Goal: Information Seeking & Learning: Understand process/instructions

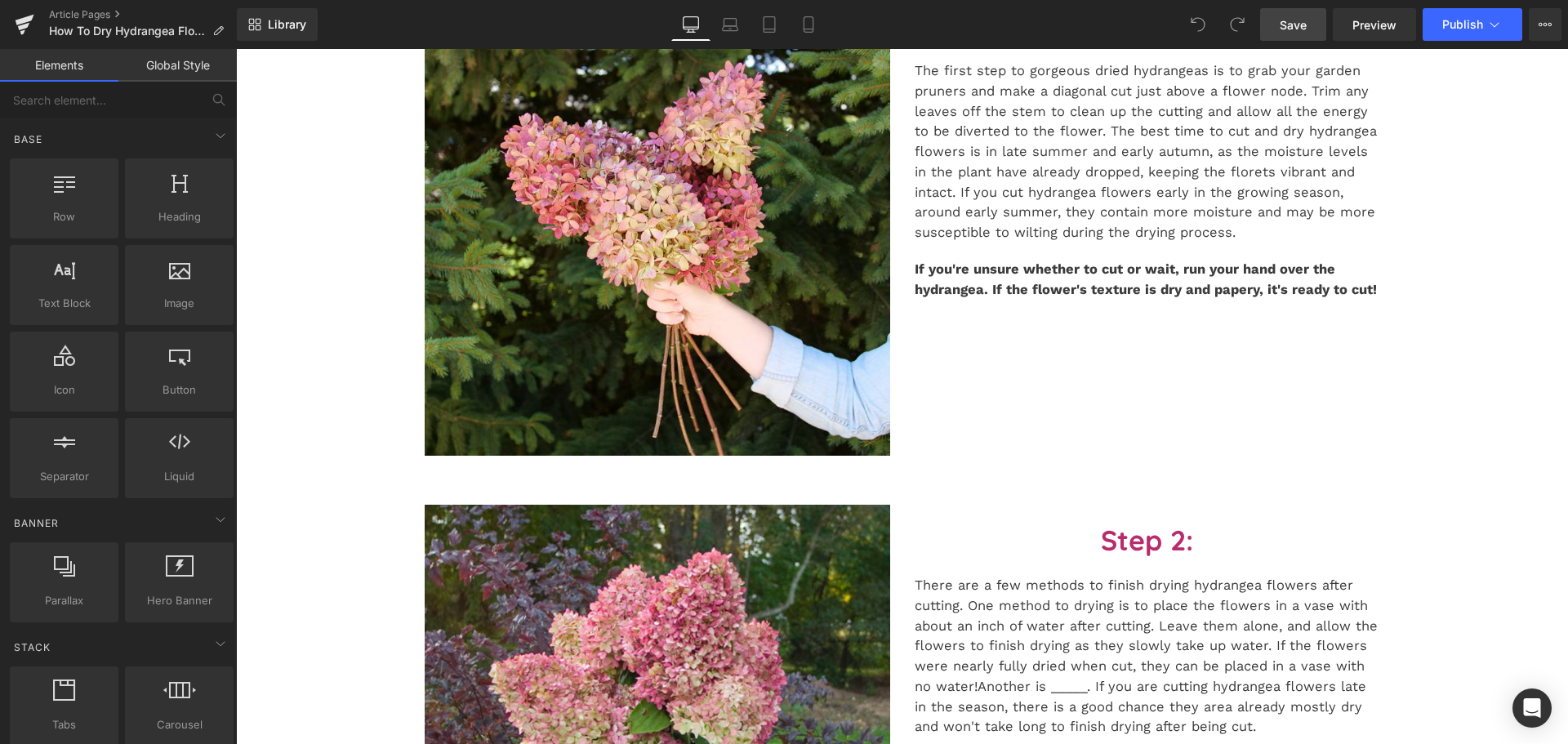
drag, startPoint x: 1301, startPoint y: 16, endPoint x: 1261, endPoint y: 36, distance: 44.7
click at [1301, 16] on span "Save" at bounding box center [1292, 25] width 27 height 17
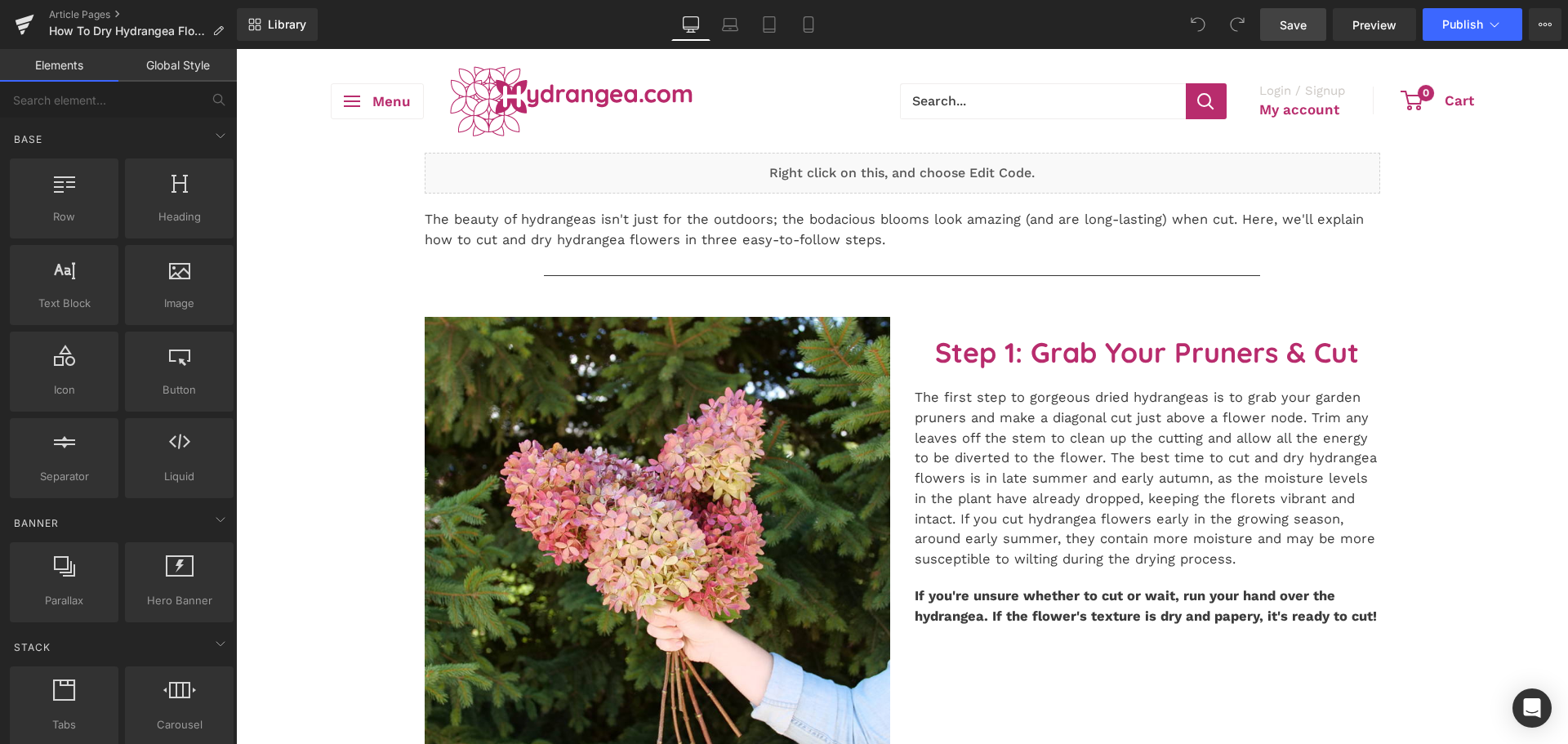
drag, startPoint x: 1305, startPoint y: 23, endPoint x: 1049, endPoint y: 133, distance: 278.6
click at [1305, 23] on span "Save" at bounding box center [1292, 25] width 27 height 17
click at [1310, 13] on link "Save" at bounding box center [1293, 25] width 66 height 33
click at [1295, 28] on span "Save" at bounding box center [1292, 25] width 27 height 17
click at [1326, 22] on link "Save" at bounding box center [1293, 25] width 66 height 33
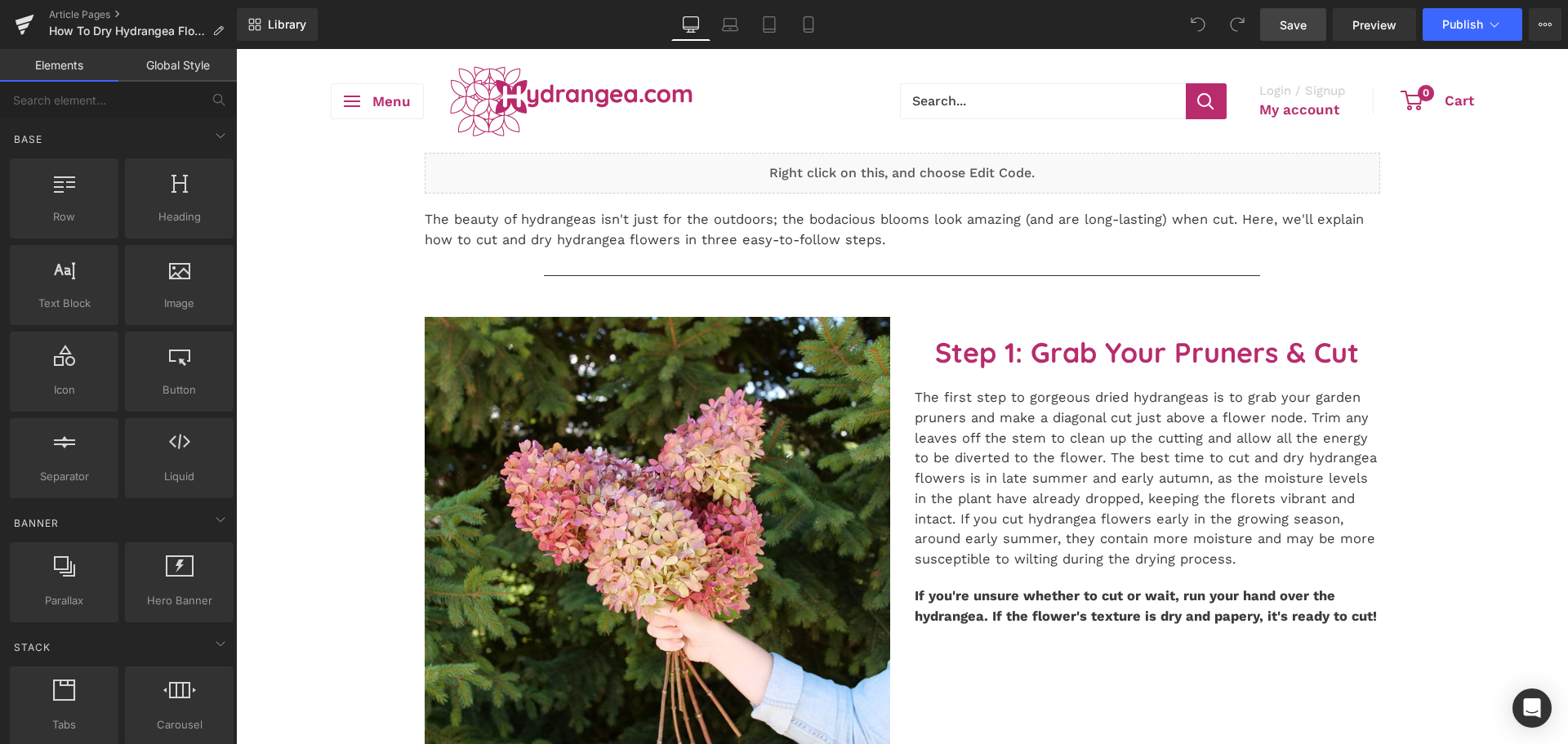
click at [1310, 27] on link "Save" at bounding box center [1293, 25] width 66 height 33
click at [1283, 35] on link "Save" at bounding box center [1293, 25] width 66 height 33
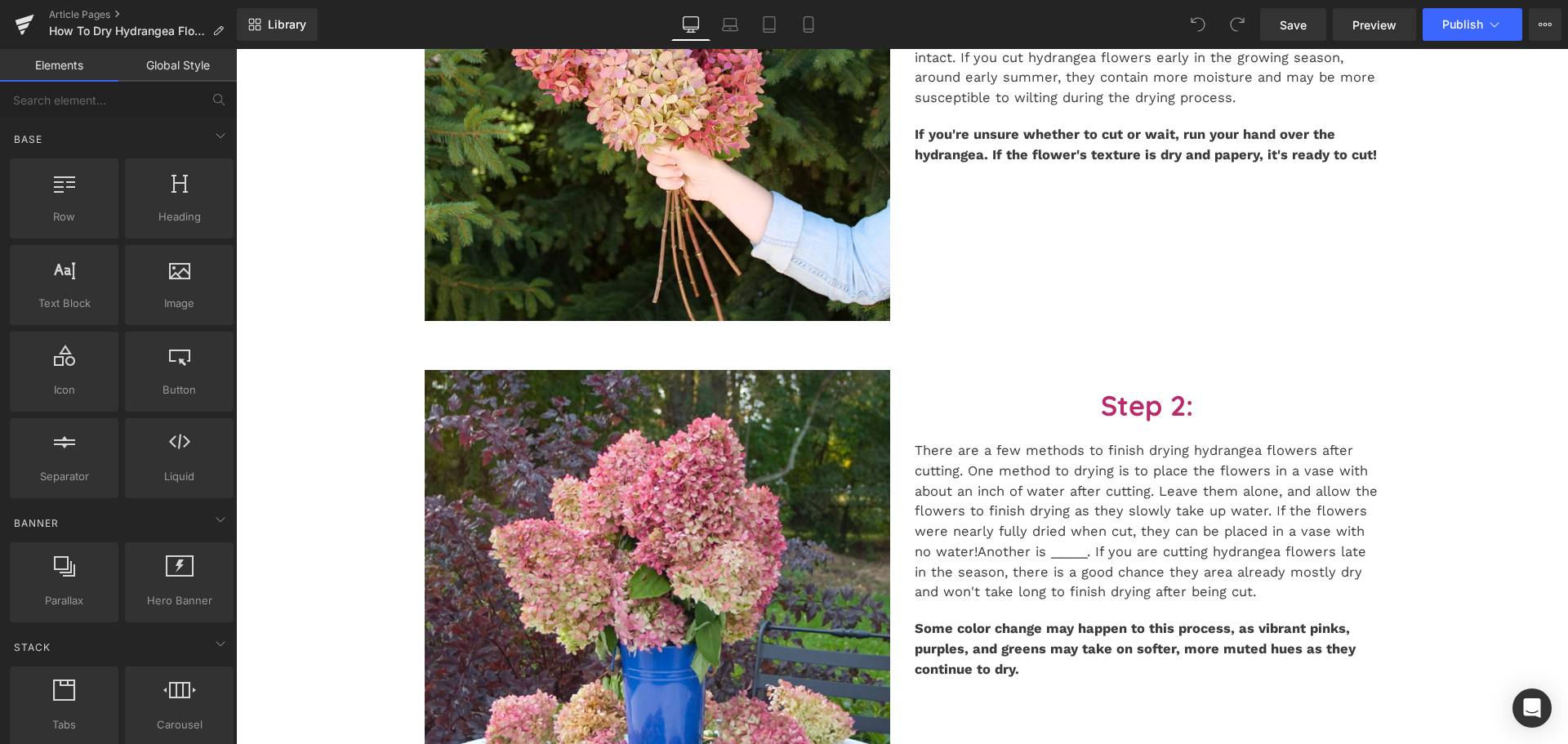
scroll to position [490, 0]
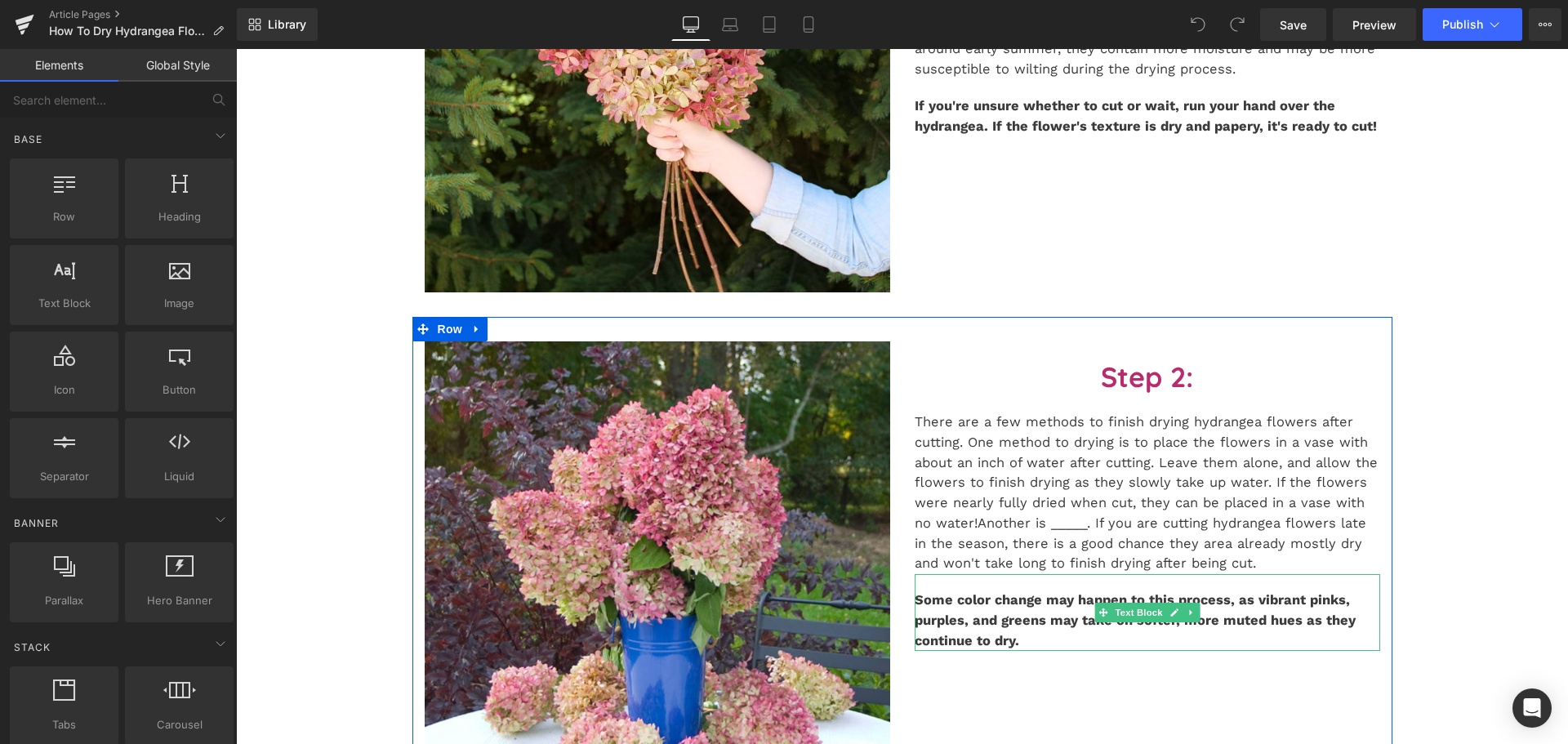
click at [1149, 593] on span "Some color change may happen to this process, as vibrant pinks, purples, and gr…" at bounding box center [1135, 619] width 441 height 56
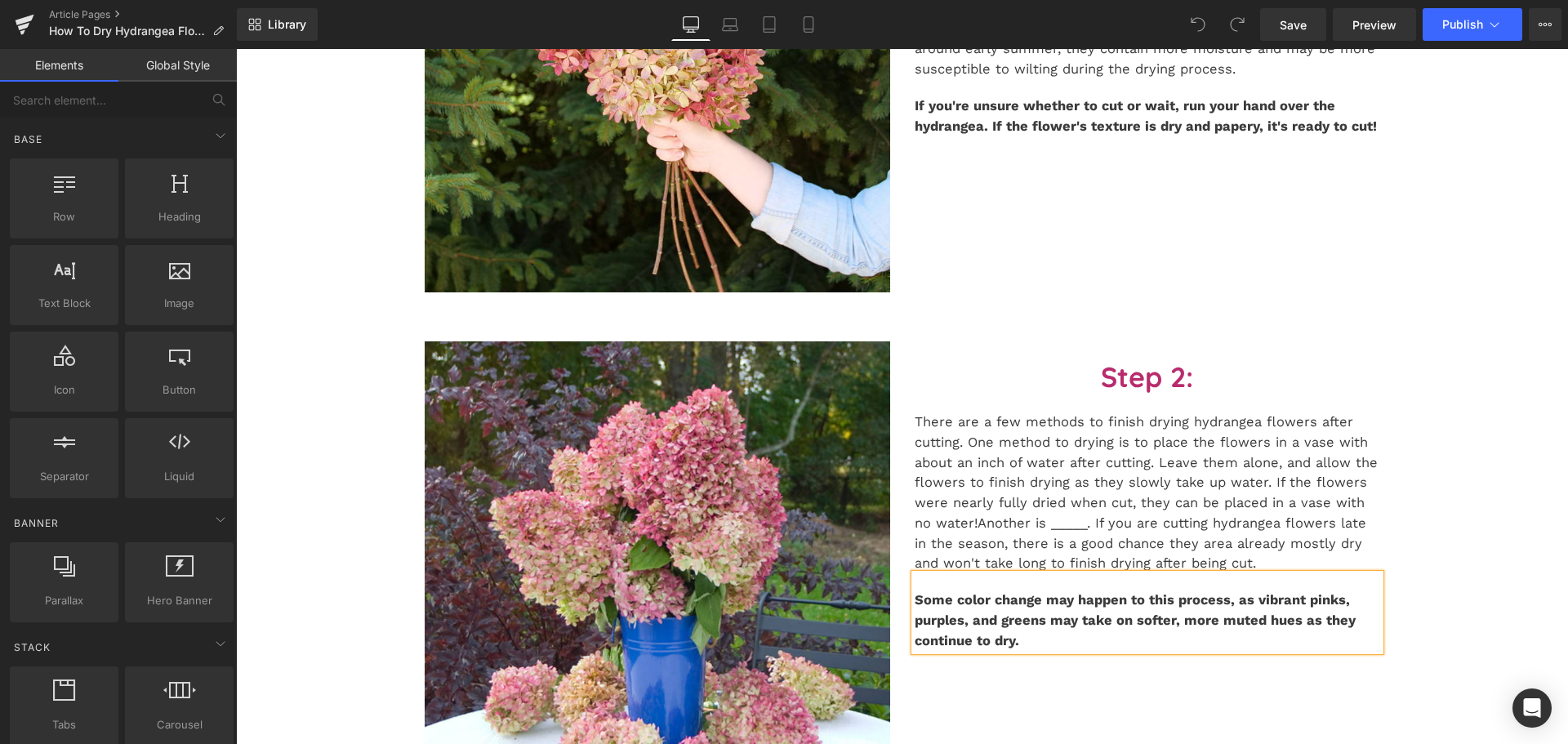
click at [1149, 593] on span "Some color change may happen to this process, as vibrant pinks, purples, and gr…" at bounding box center [1135, 619] width 441 height 56
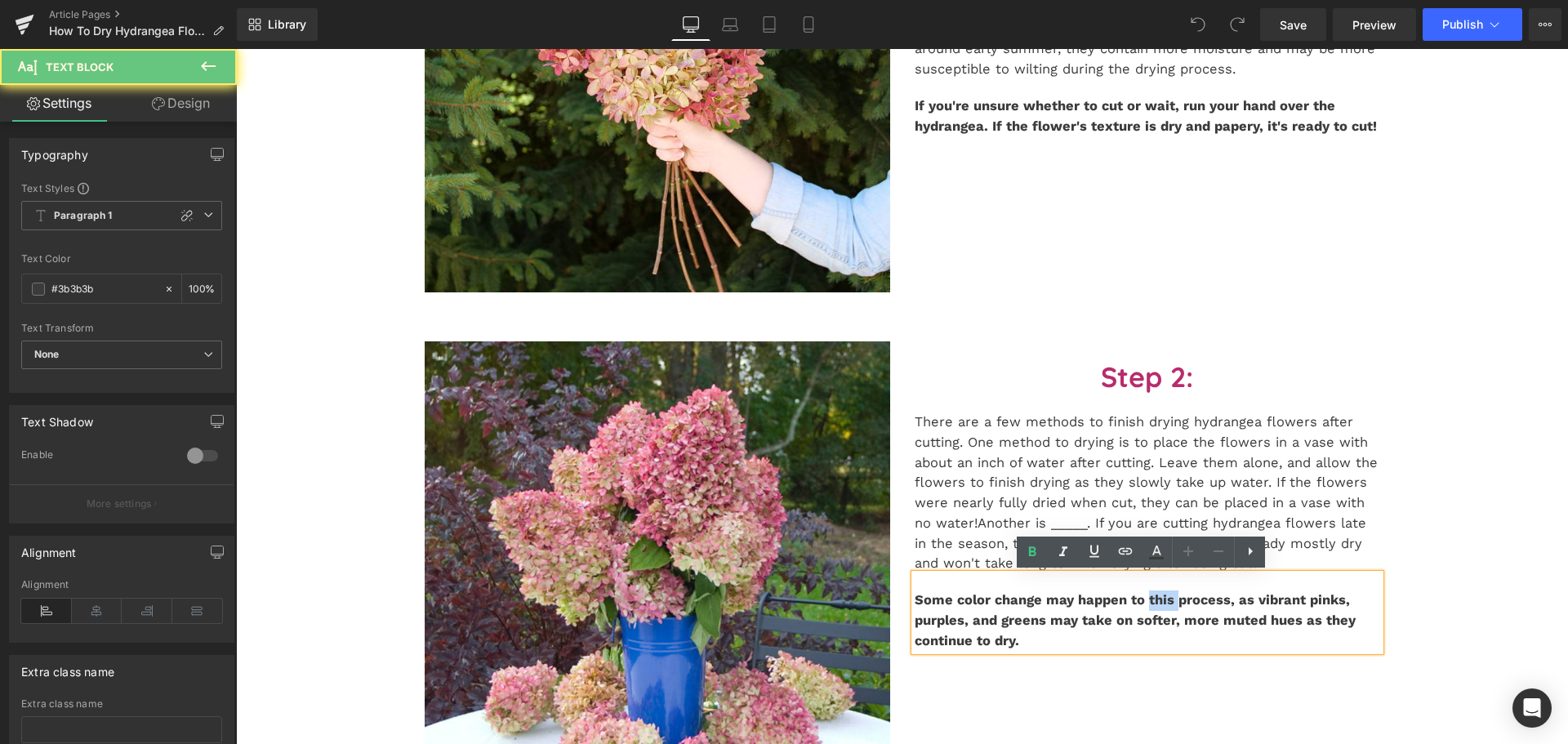
click at [1146, 598] on span "Some color change may happen to this process, as vibrant pinks, purples, and gr…" at bounding box center [1135, 619] width 441 height 56
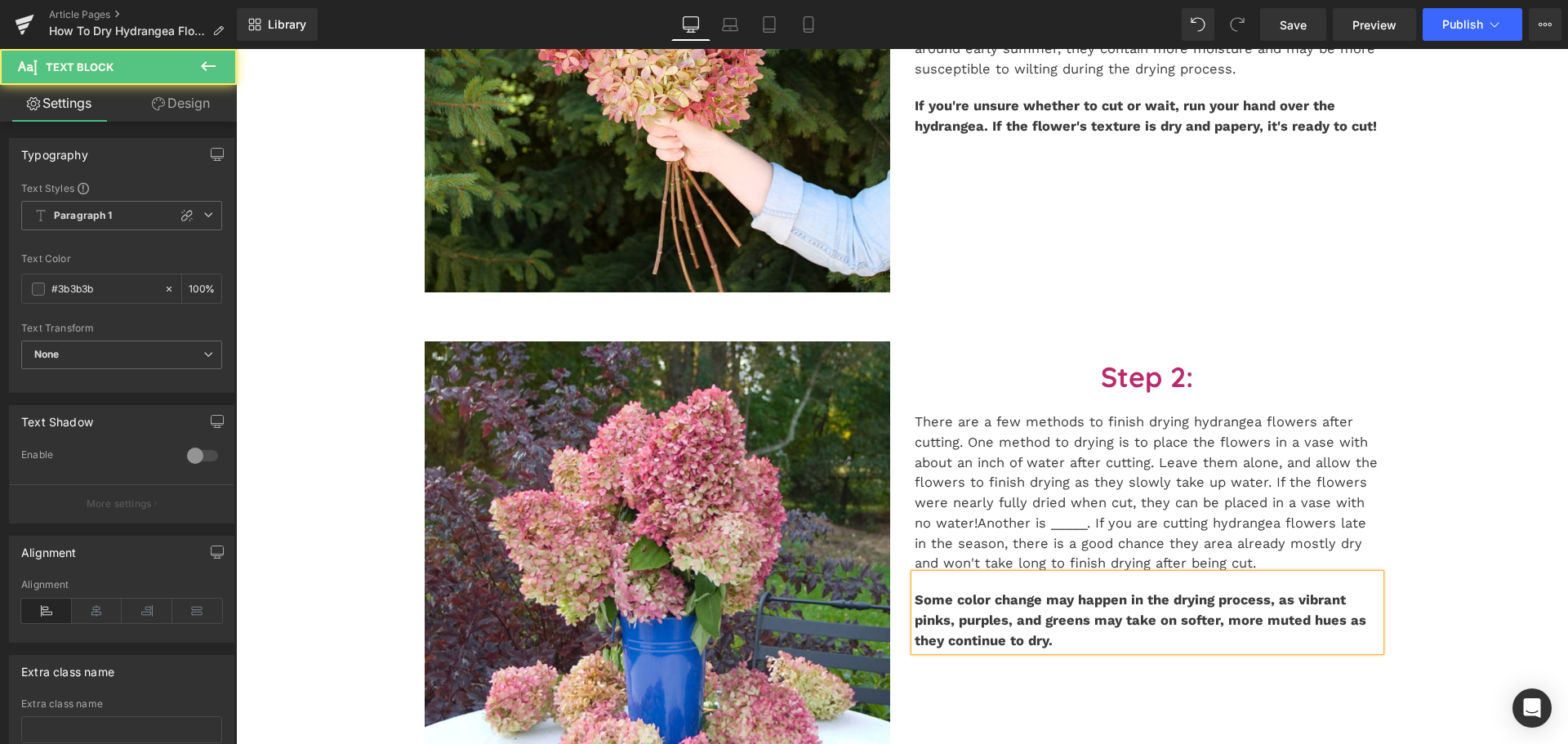
click at [1281, 606] on span "Some color change may happen in the drying process, as vibrant pinks, purples, …" at bounding box center [1140, 619] width 452 height 56
click at [1195, 604] on span "Some color change may happen in the drying process, and vibrant pinks, purples,…" at bounding box center [1140, 619] width 452 height 56
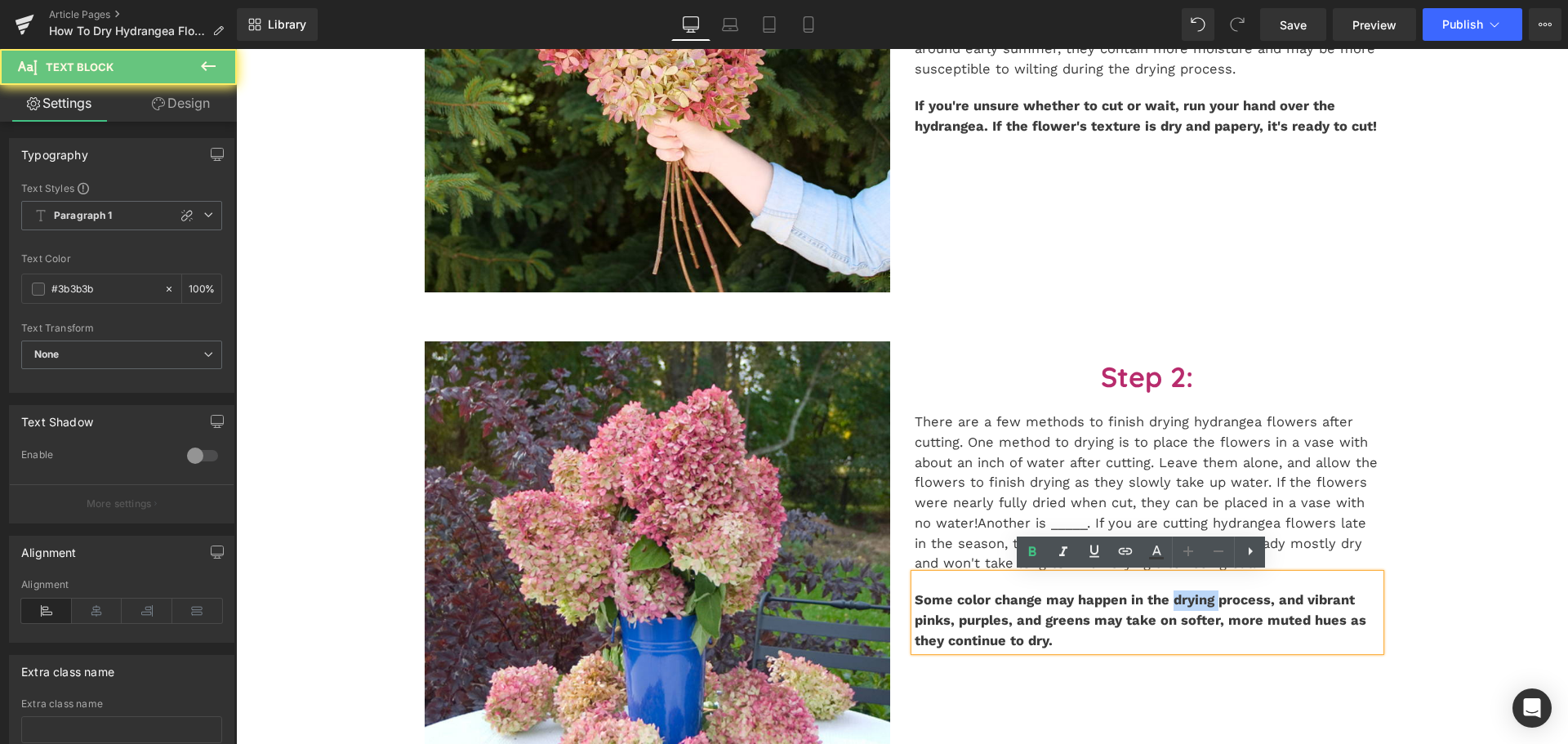
click at [1195, 604] on span "Some color change may happen in the drying process, and vibrant pinks, purples,…" at bounding box center [1140, 619] width 452 height 56
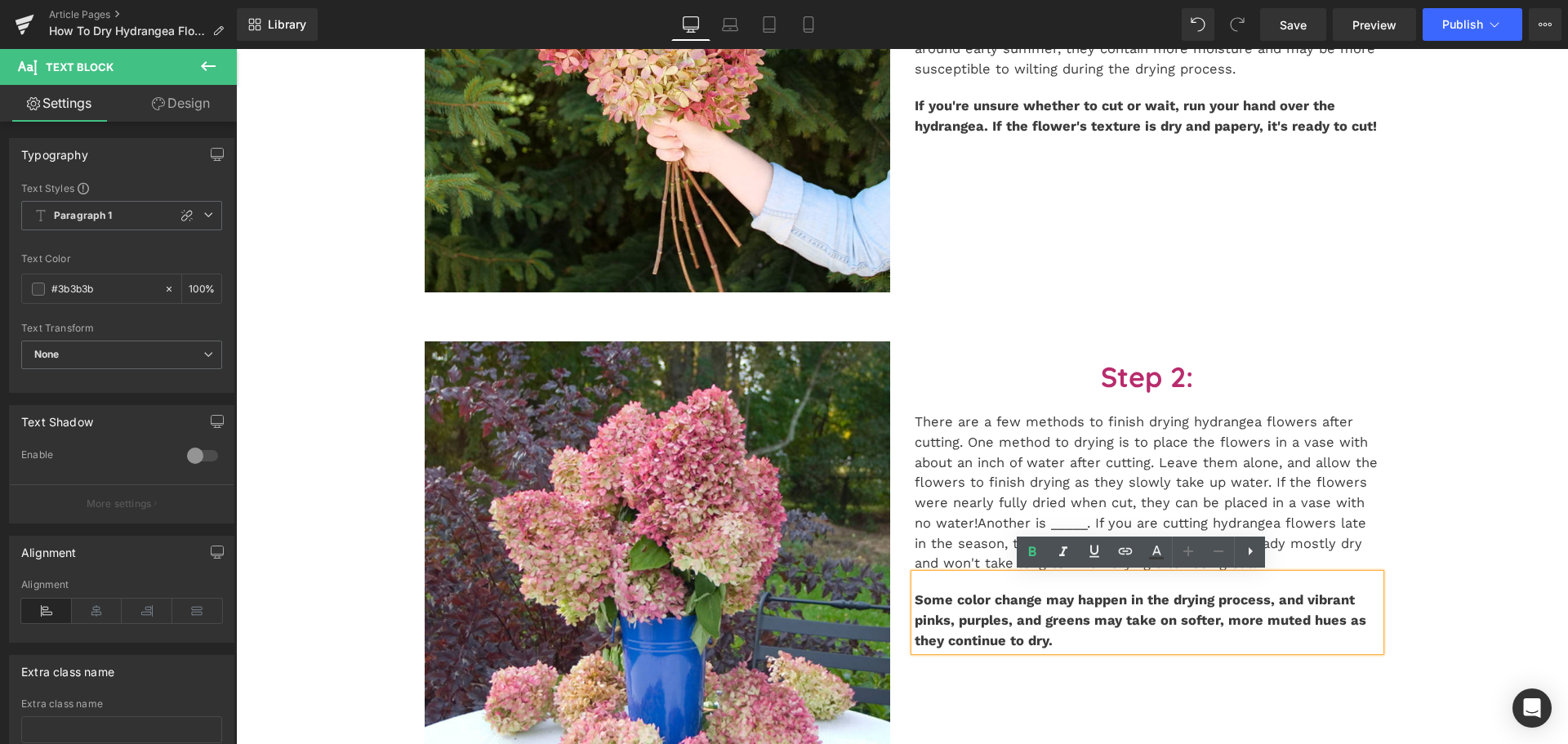
click at [1046, 644] on span "Some color change may happen in the drying process, and vibrant pinks, purples,…" at bounding box center [1140, 619] width 452 height 56
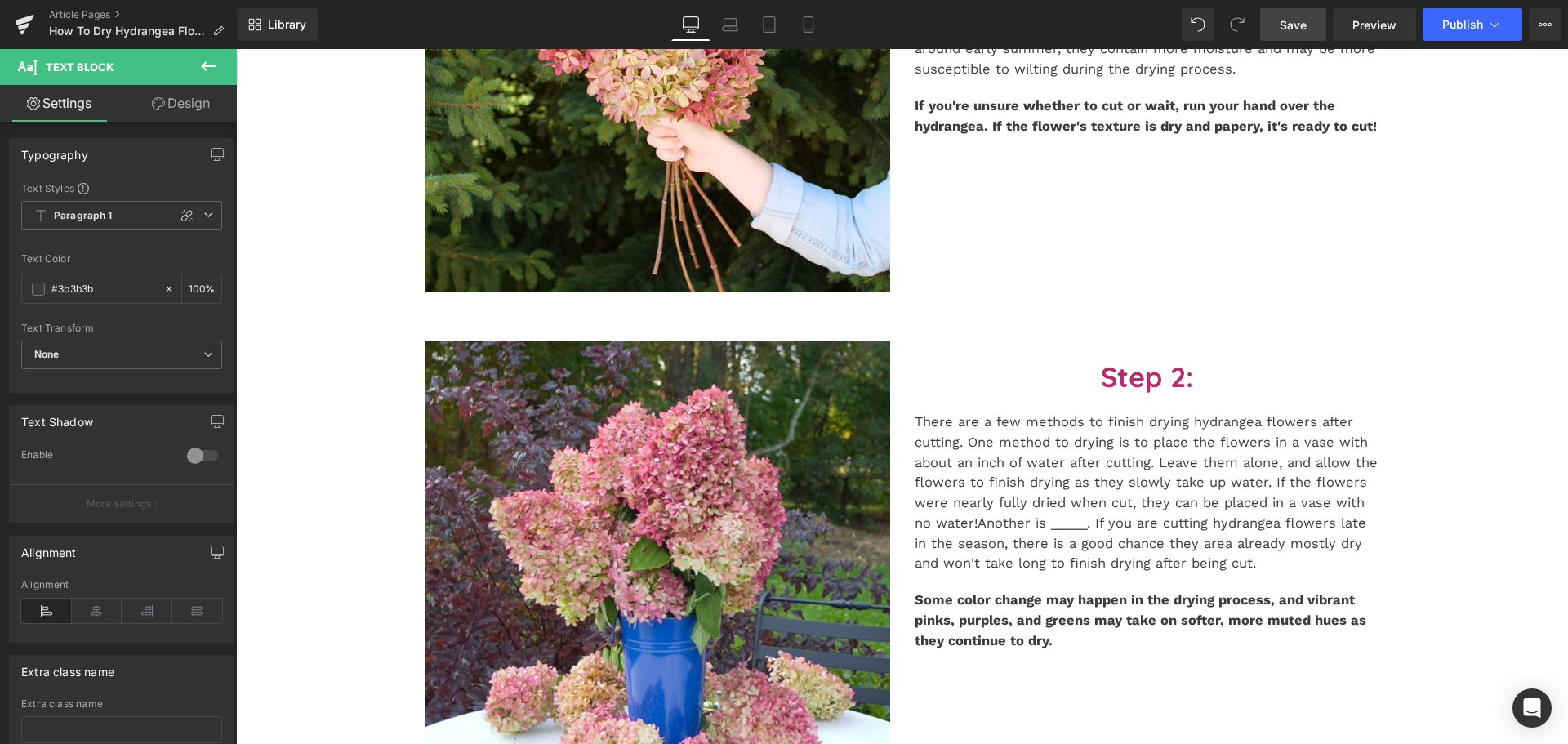
click at [1272, 28] on link "Save" at bounding box center [1293, 25] width 66 height 33
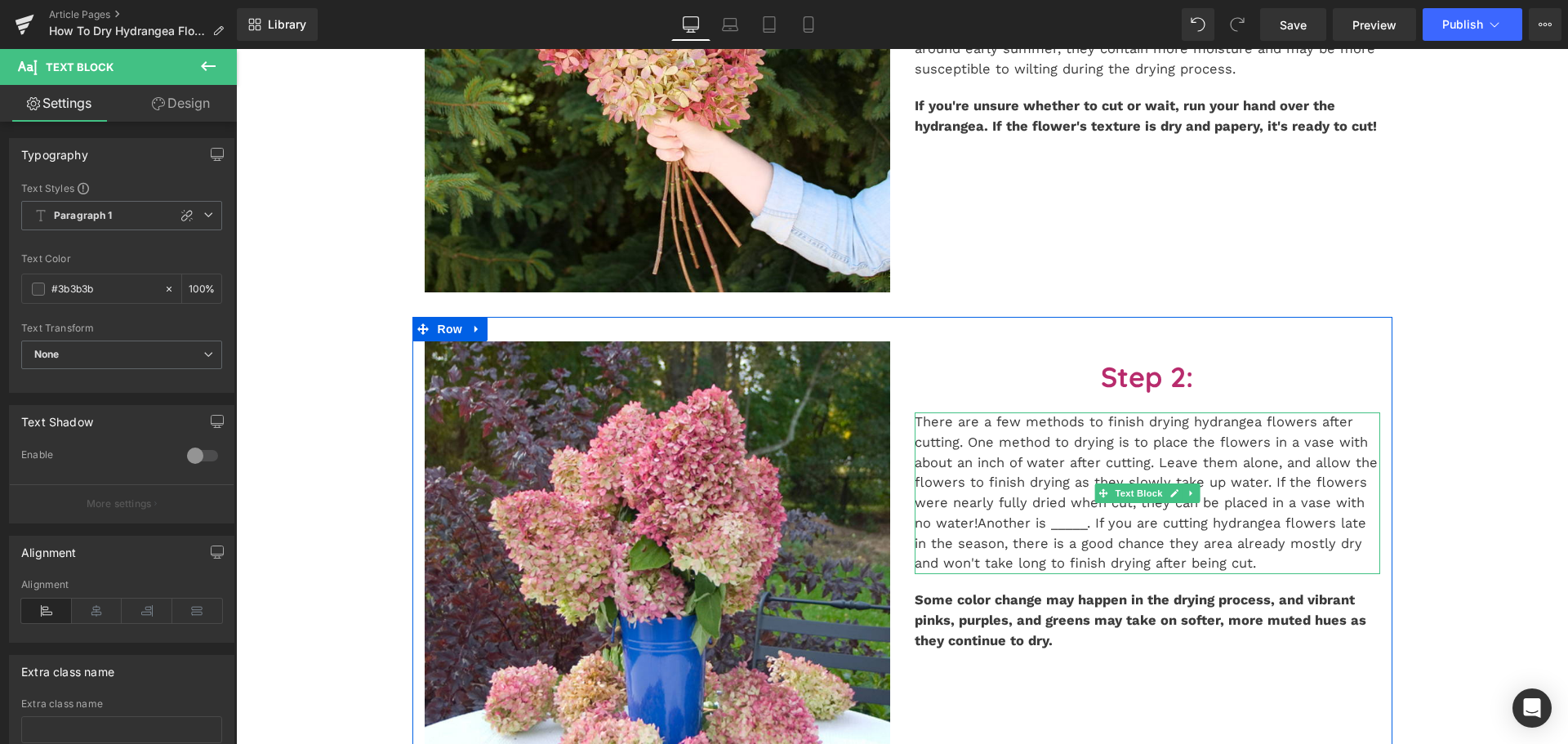
click at [979, 557] on span "Another is _____. If you are cutting hydrangea flowers late in the season, ther…" at bounding box center [1140, 542] width 452 height 56
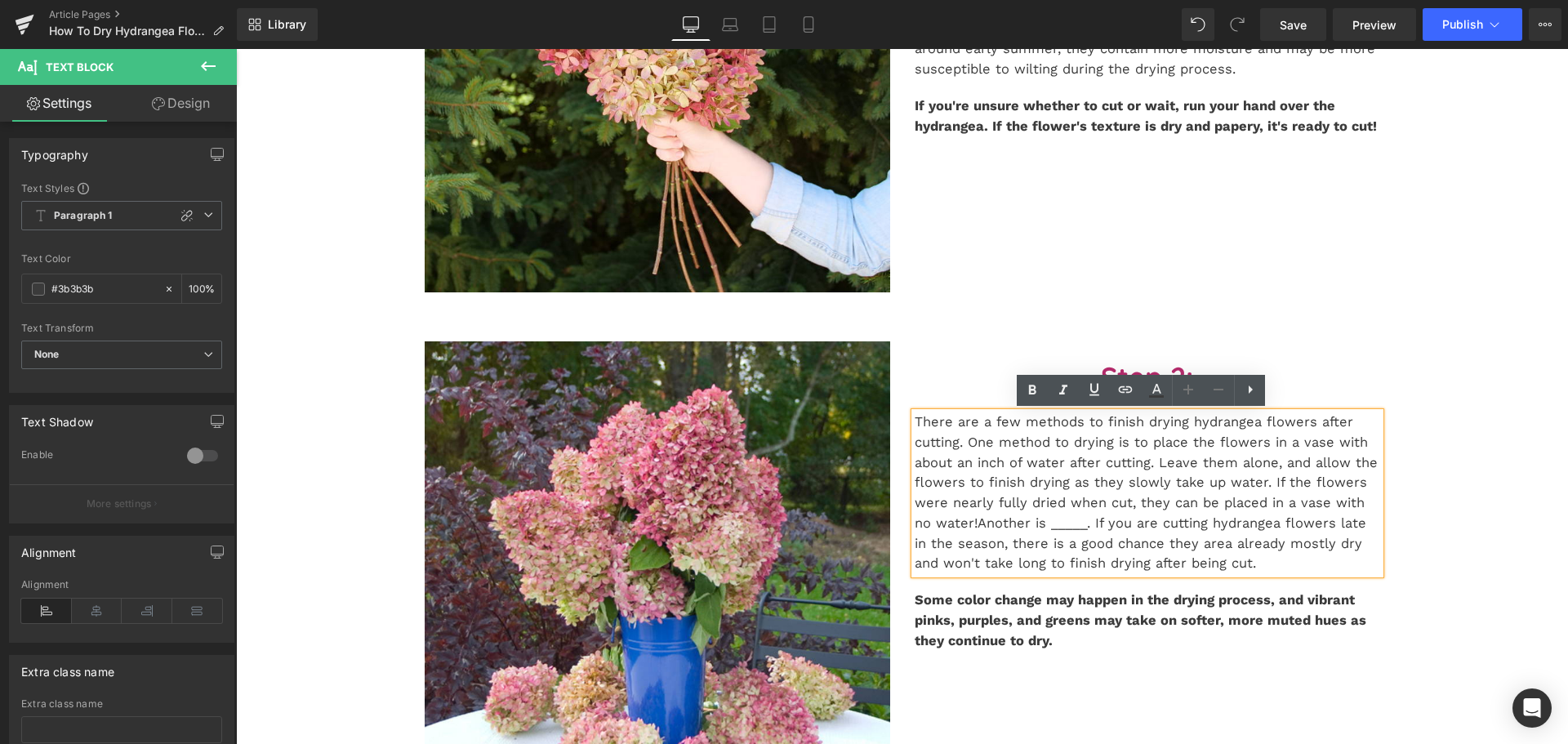
click at [1031, 524] on span "Another is _____. If you are cutting hydrangea flowers late in the season, ther…" at bounding box center [1140, 542] width 452 height 56
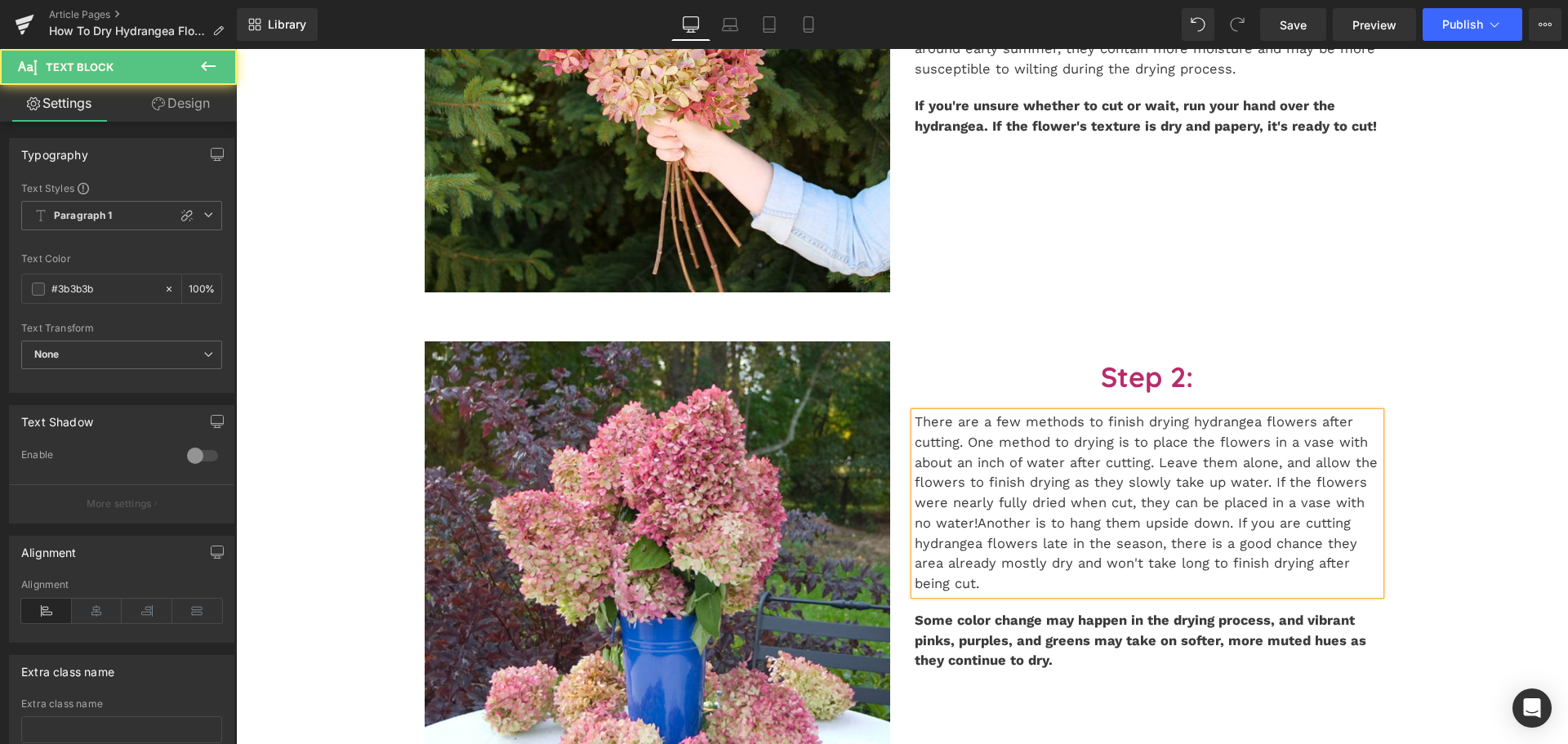
click at [1039, 526] on span "Another is to hang them upside down. If you are cutting hydrangea flowers late …" at bounding box center [1135, 553] width 443 height 76
click at [946, 542] on span "Another is to bundle cuttings together and hang them upside down. If you are cu…" at bounding box center [1145, 553] width 461 height 76
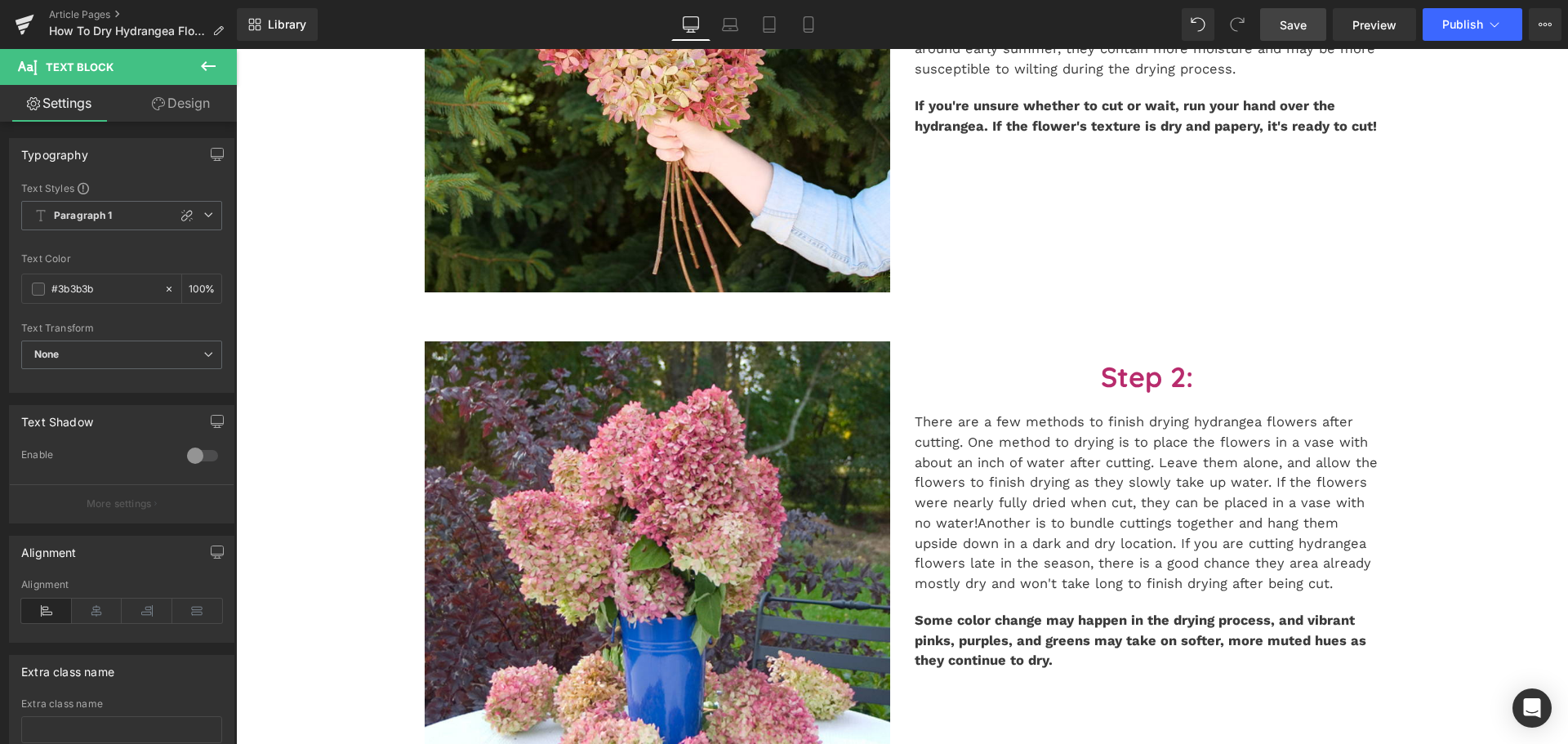
click at [1314, 34] on link "Save" at bounding box center [1293, 25] width 66 height 33
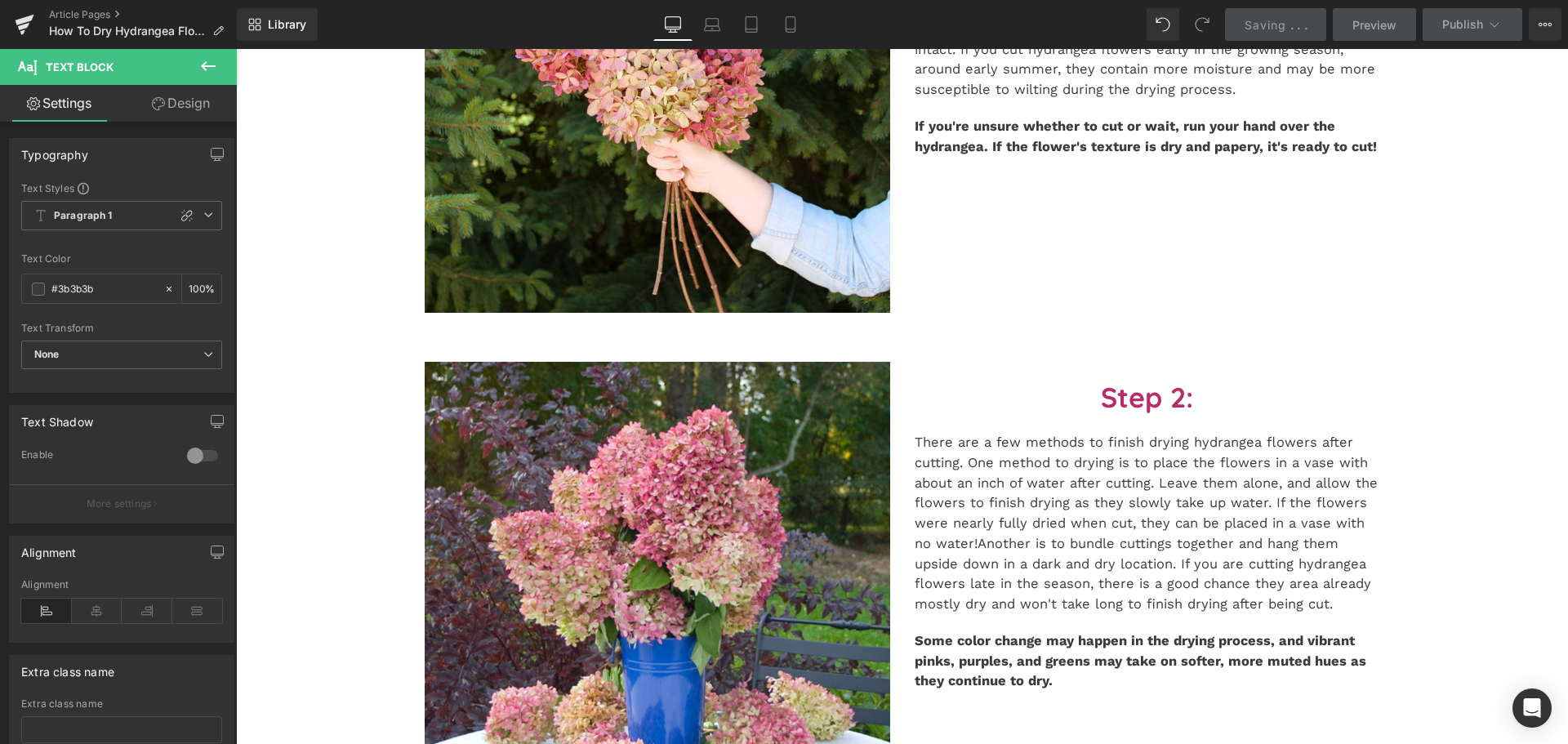
scroll to position [572, 0]
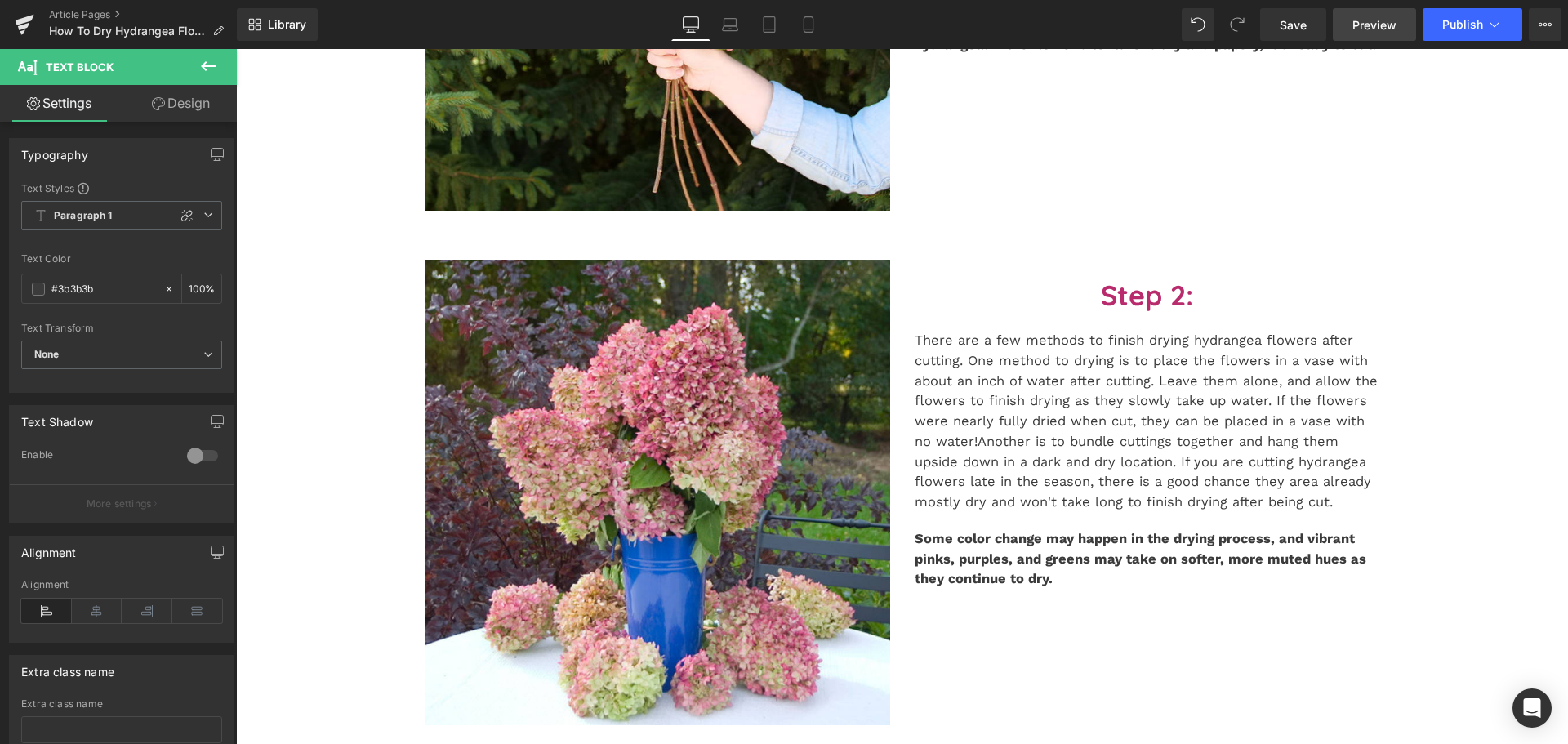
click at [1398, 18] on link "Preview" at bounding box center [1374, 25] width 83 height 33
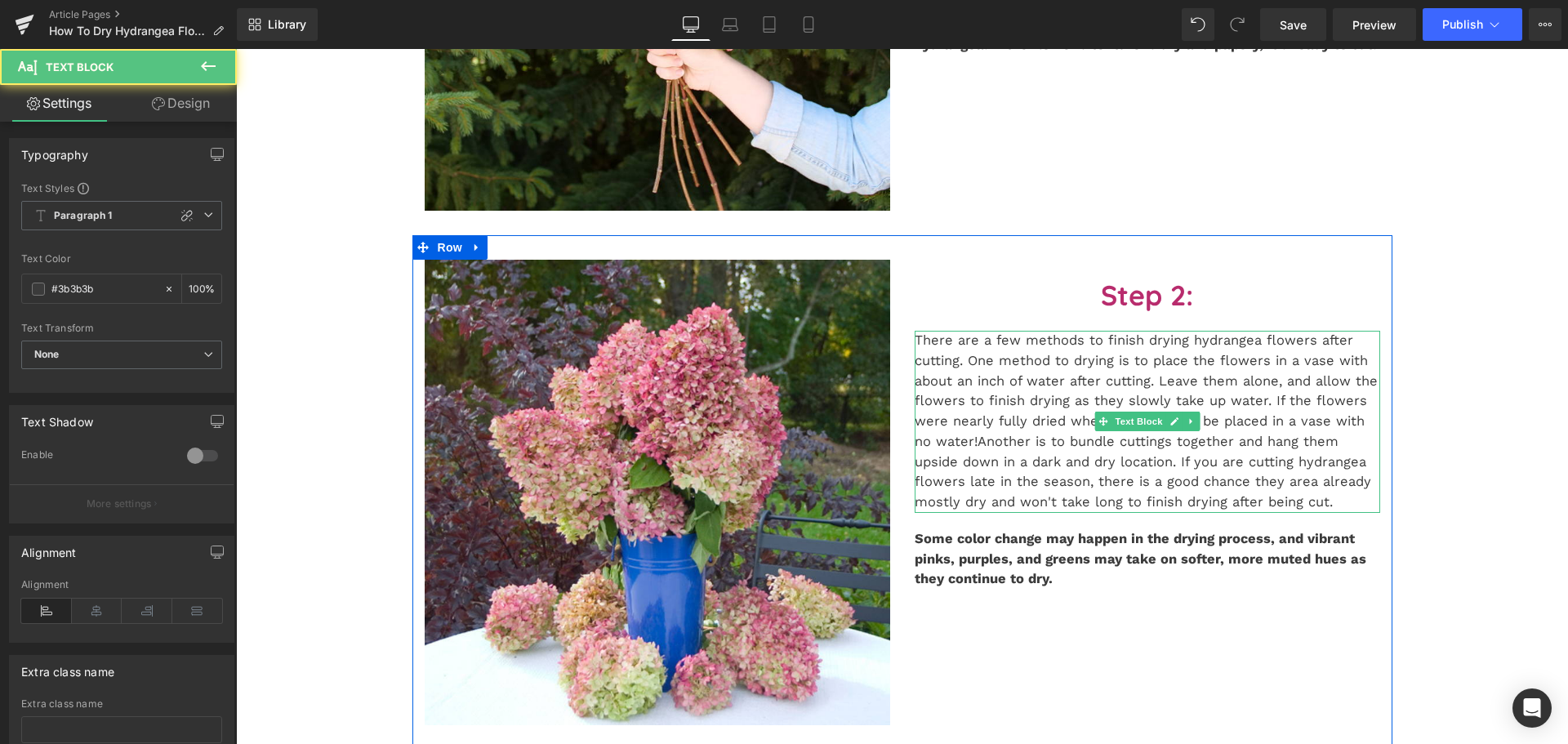
click at [960, 387] on p "There are a few methods to finish drying hydrangea flowers after cutting. One m…" at bounding box center [1147, 421] width 466 height 182
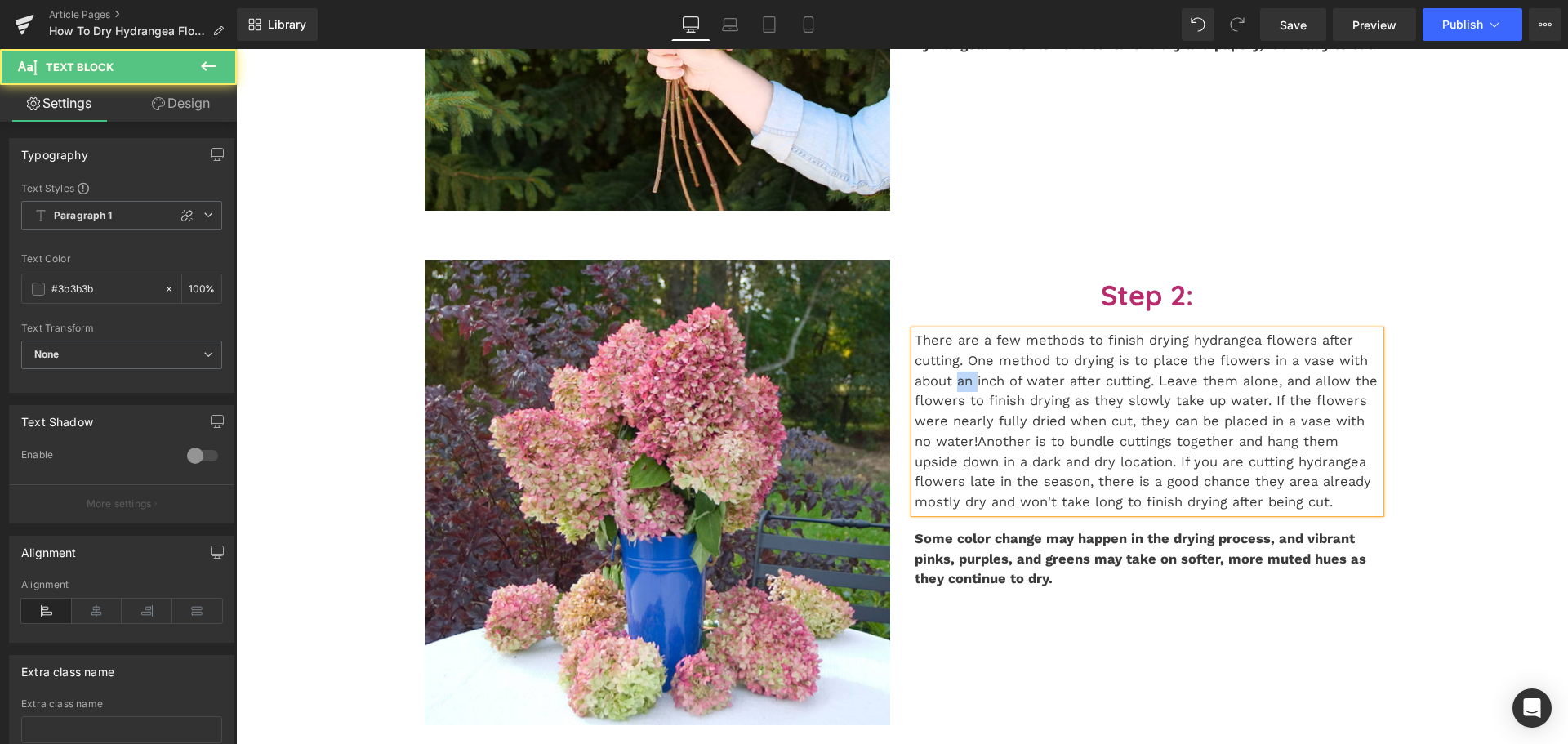
click at [960, 387] on p "There are a few methods to finish drying hydrangea flowers after cutting. One m…" at bounding box center [1147, 421] width 466 height 182
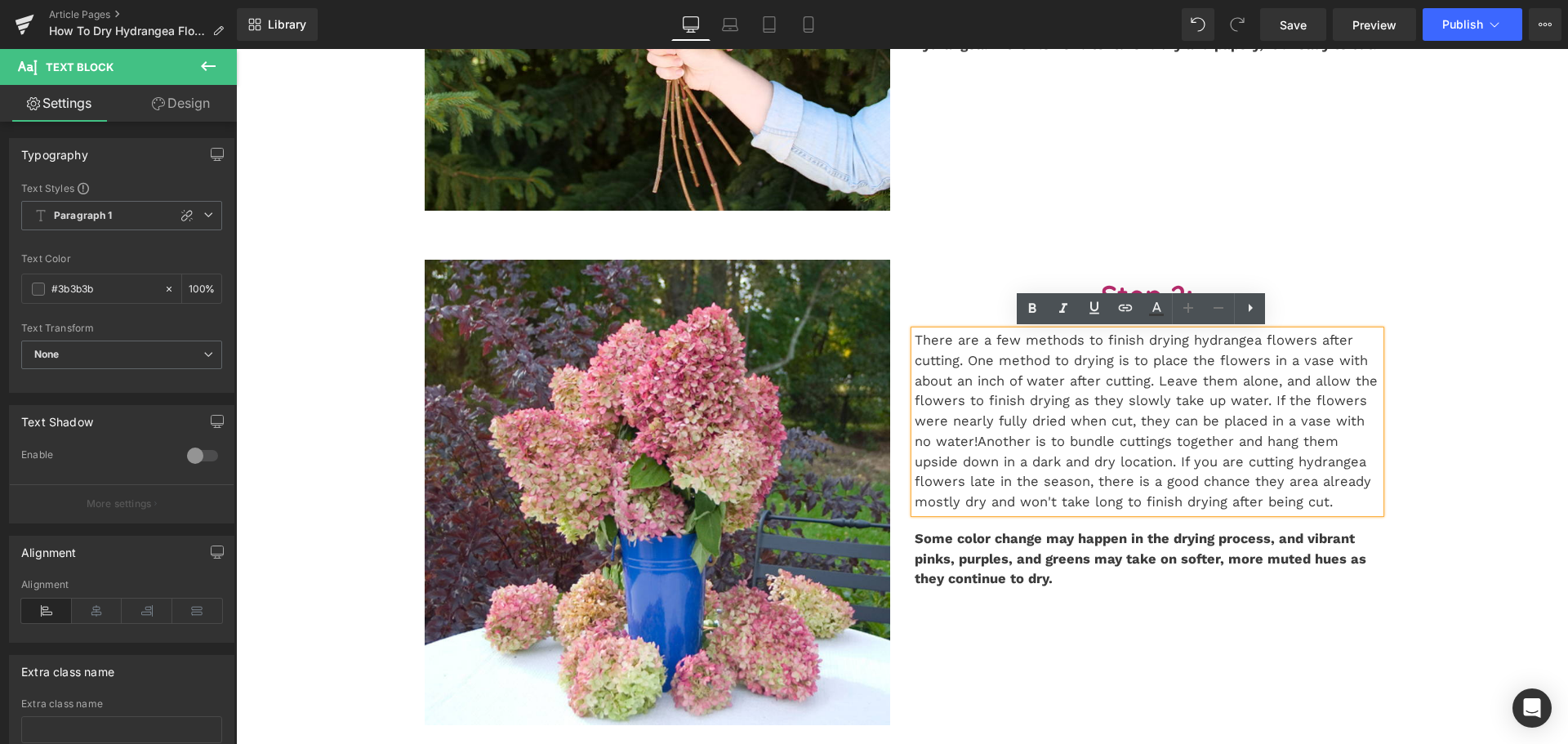
click at [994, 351] on p "There are a few methods to finish drying hydrangea flowers after cutting. One m…" at bounding box center [1147, 421] width 466 height 182
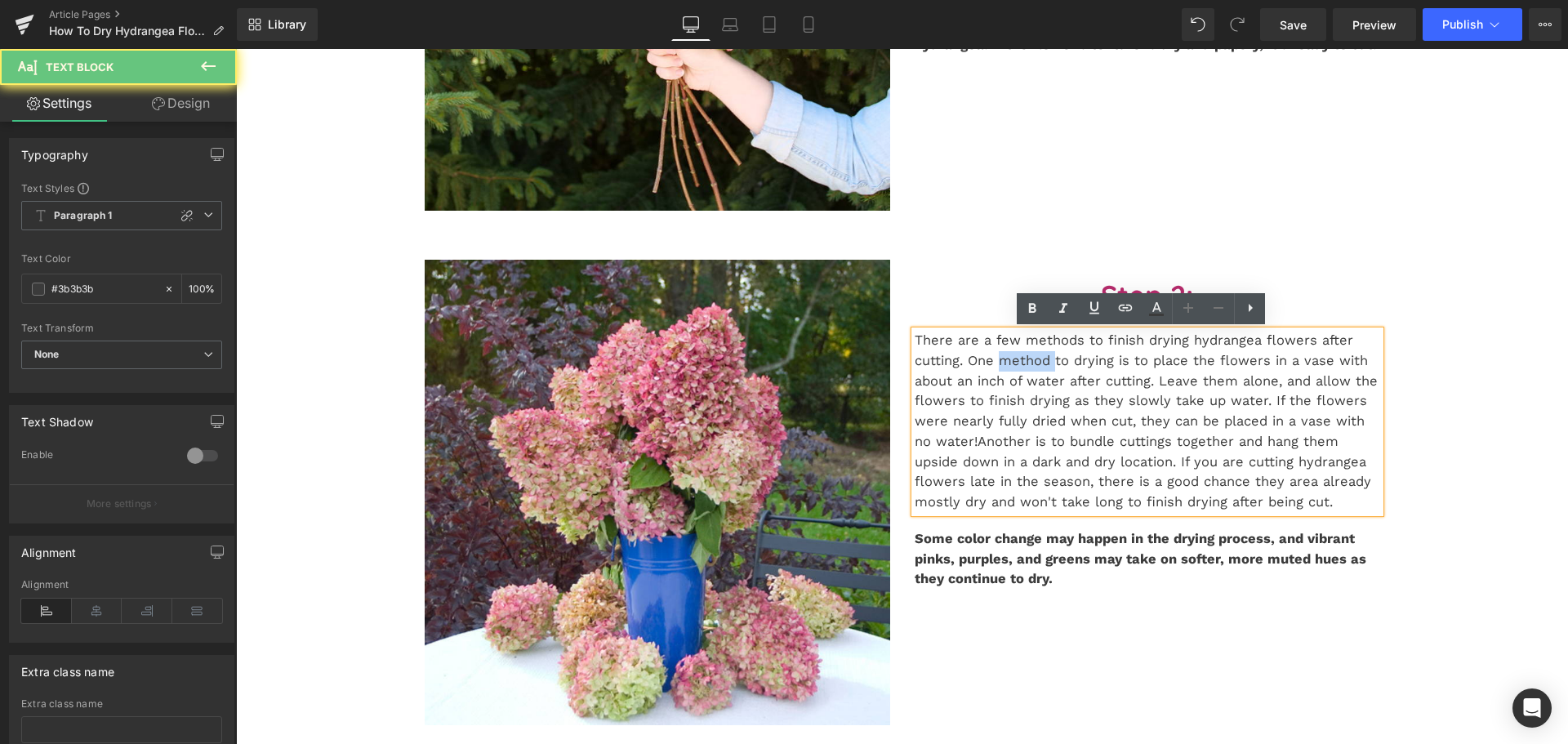
click at [994, 351] on p "There are a few methods to finish drying hydrangea flowers after cutting. One m…" at bounding box center [1147, 421] width 466 height 182
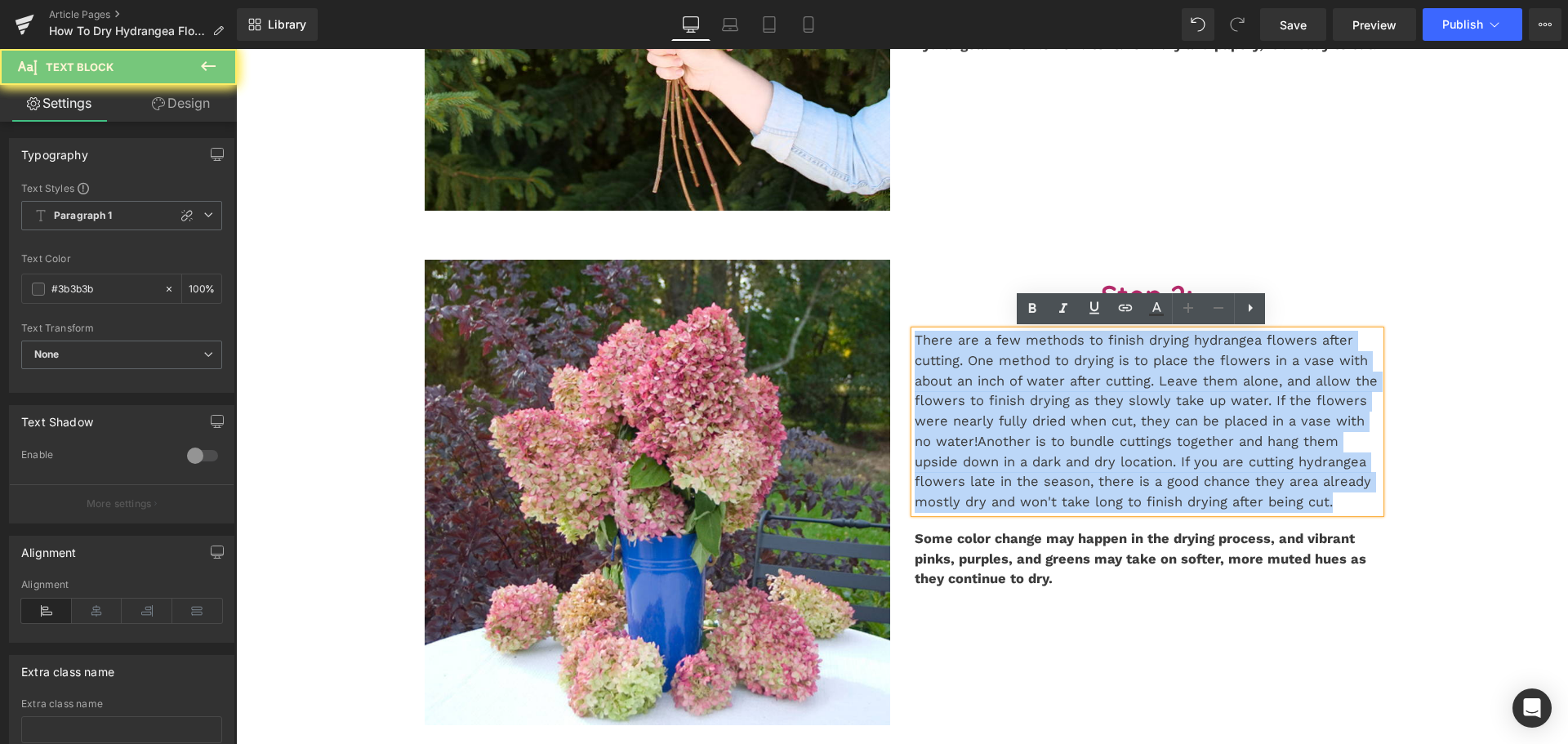
click at [994, 351] on p "There are a few methods to finish drying hydrangea flowers after cutting. One m…" at bounding box center [1147, 421] width 466 height 182
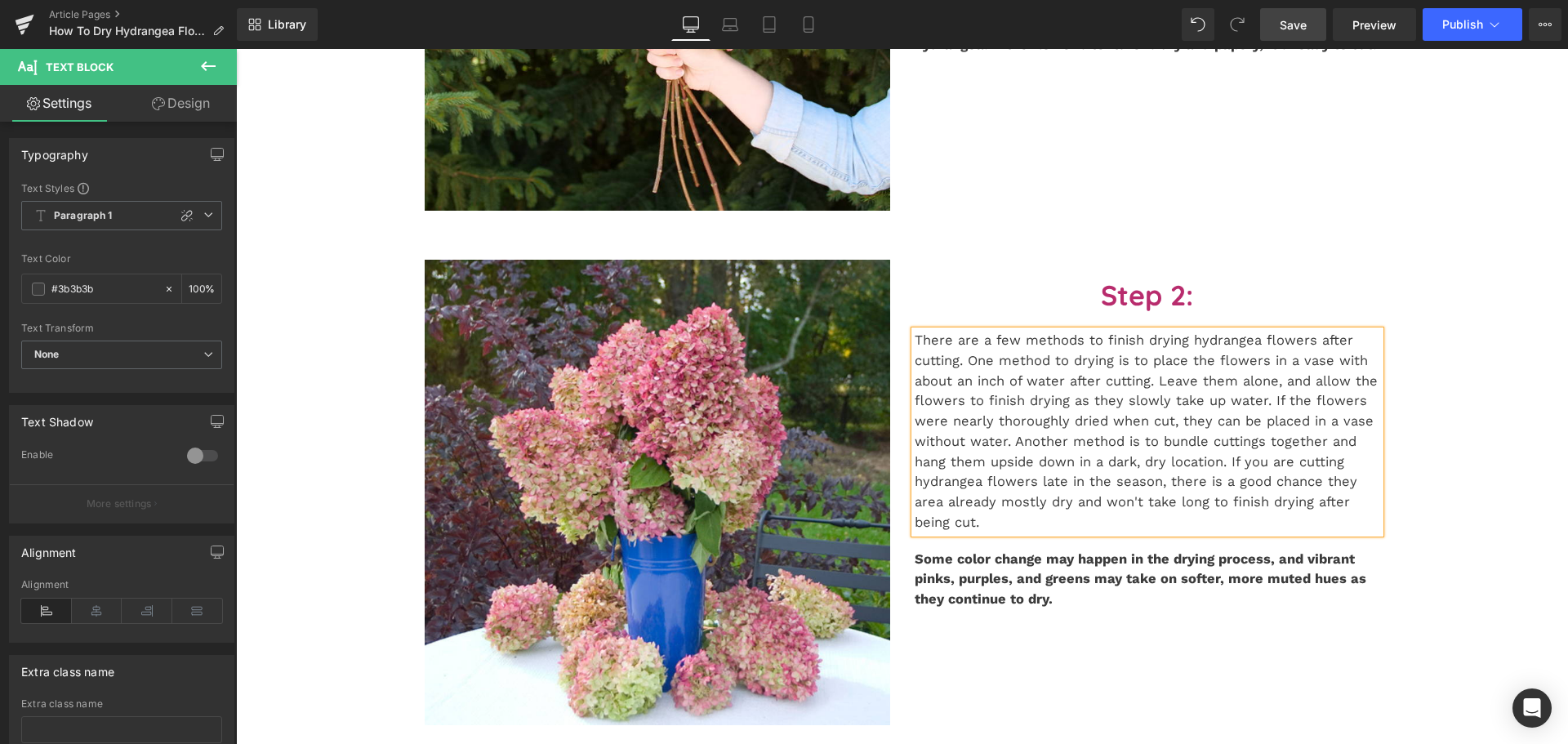
click at [1298, 38] on link "Save" at bounding box center [1293, 25] width 66 height 33
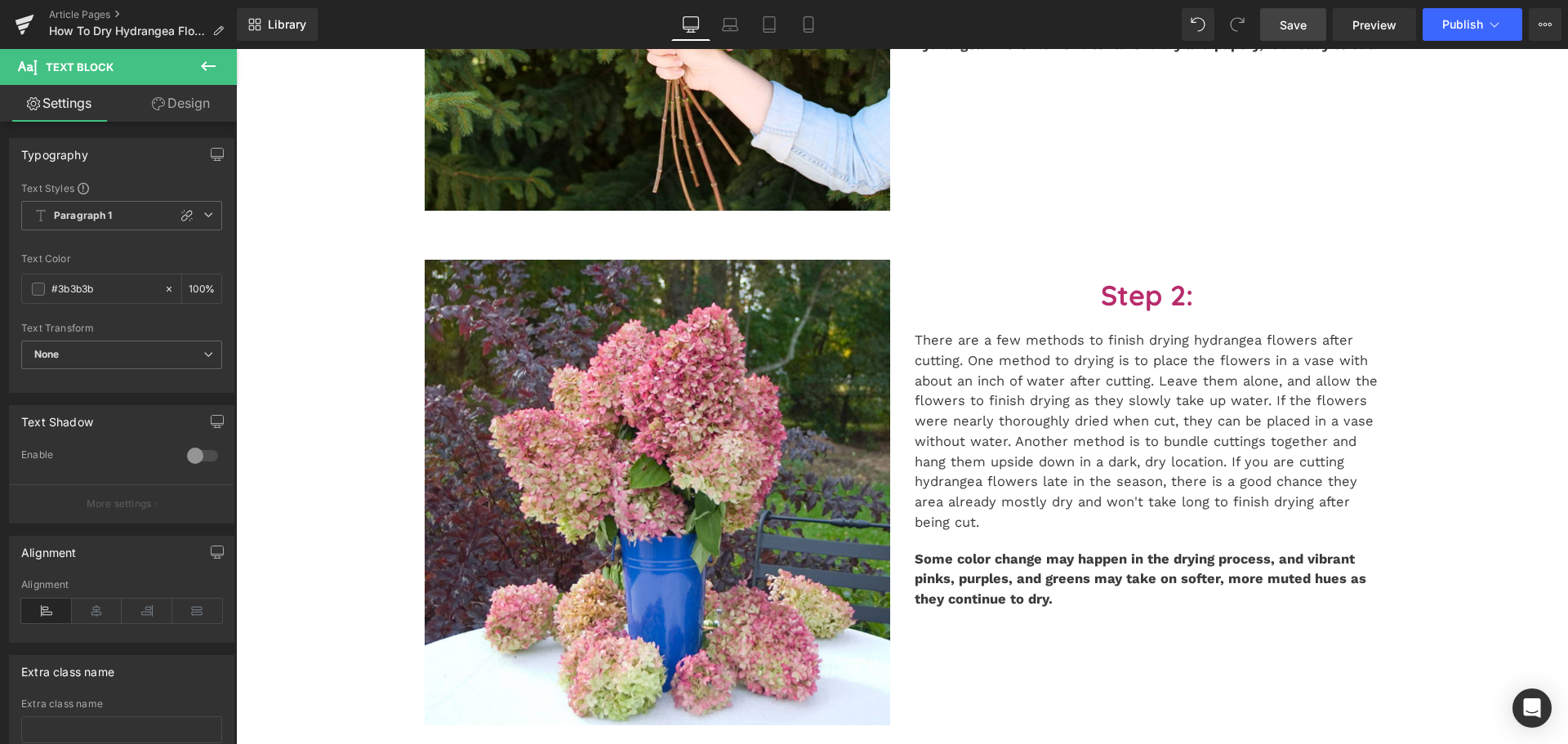
click at [1303, 23] on span "Save" at bounding box center [1292, 25] width 27 height 17
click at [1284, 26] on span "Save" at bounding box center [1292, 25] width 27 height 17
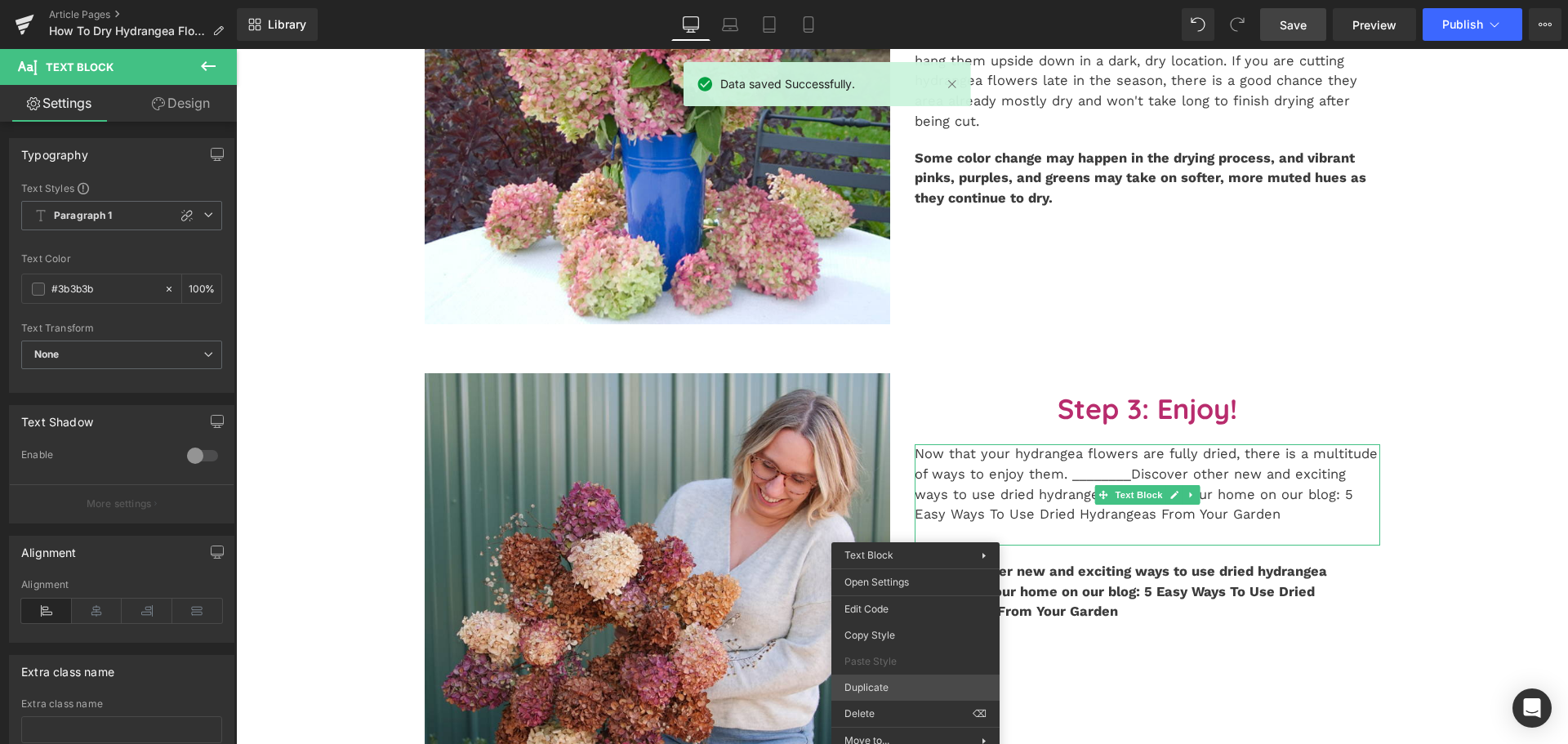
scroll to position [1061, 0]
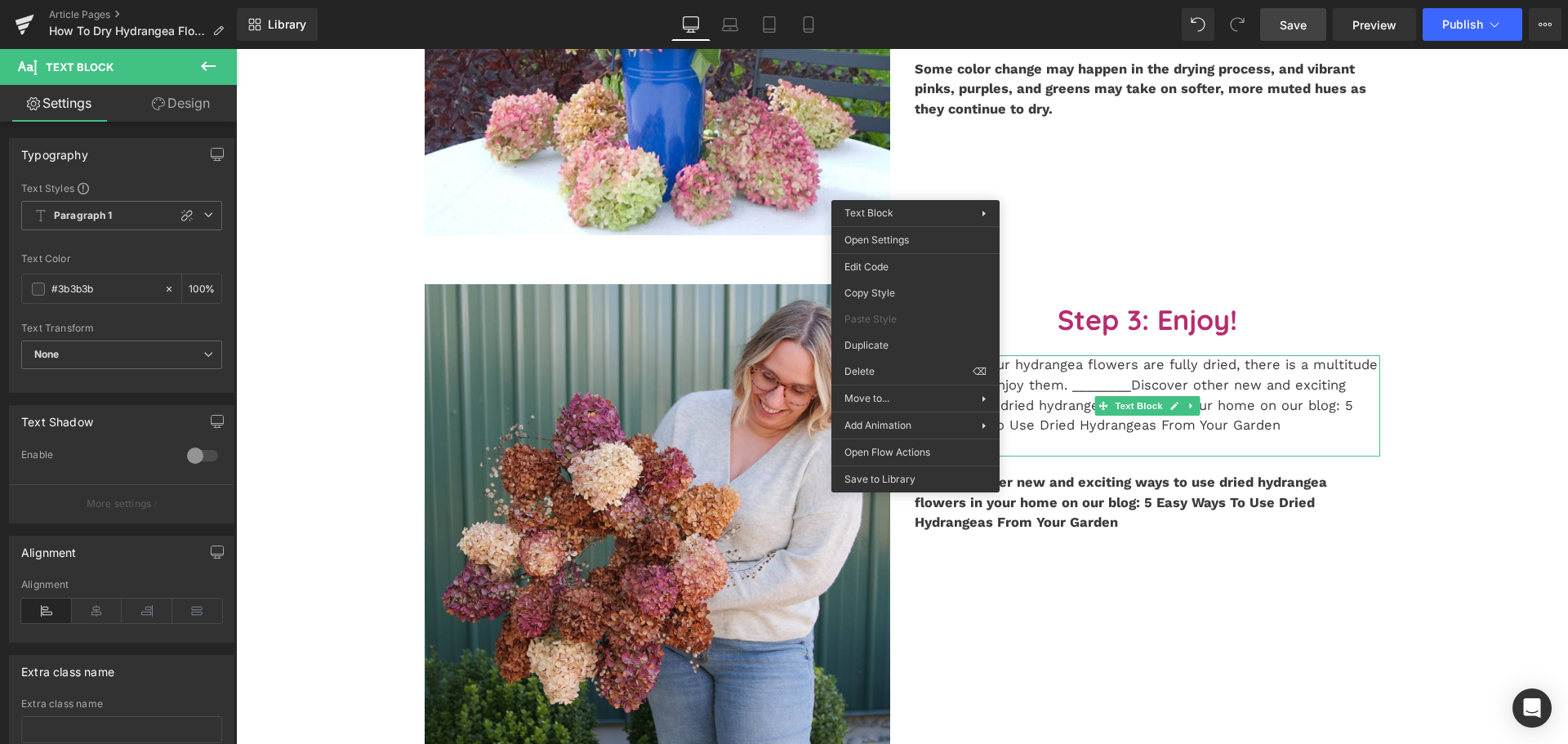
click at [1108, 364] on p "Now that your hydrangea flowers are fully dried, there is a multitude of ways t…" at bounding box center [1147, 396] width 466 height 81
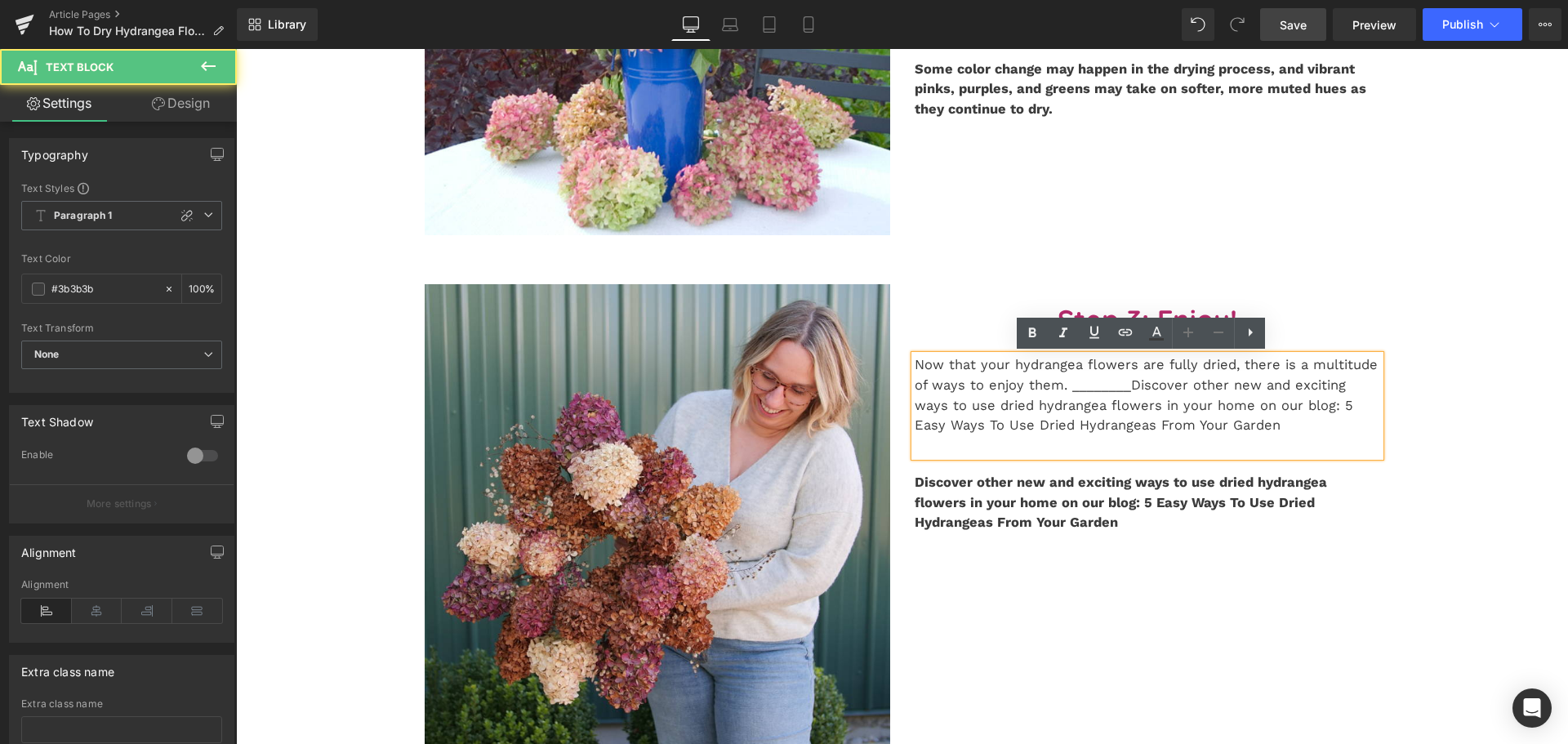
click at [1433, 446] on div "Liquid The beauty of hydrangeas isn't just for the outdoors; the bodacious bloo…" at bounding box center [902, 466] width 1332 height 2751
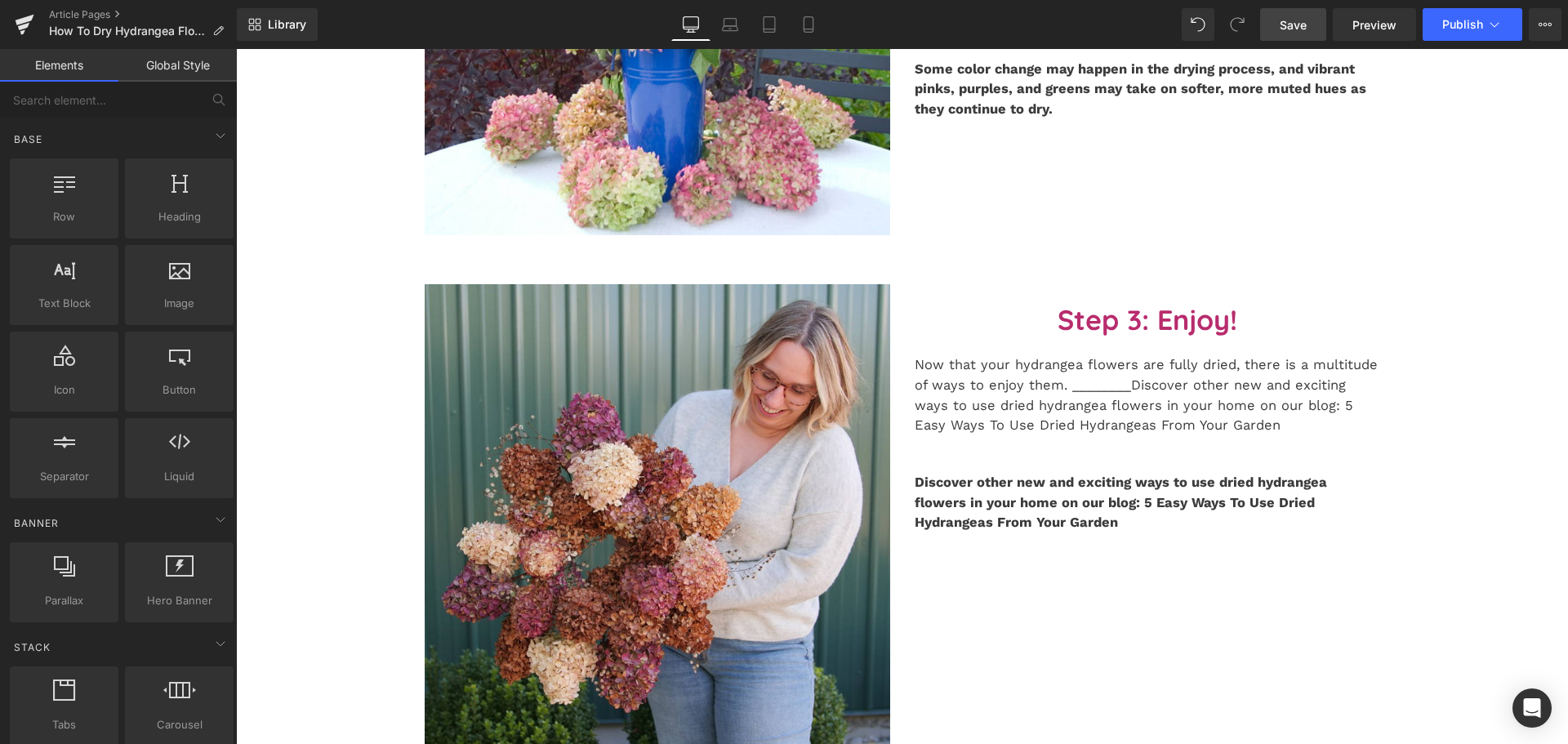
click at [1266, 24] on link "Save" at bounding box center [1293, 25] width 66 height 33
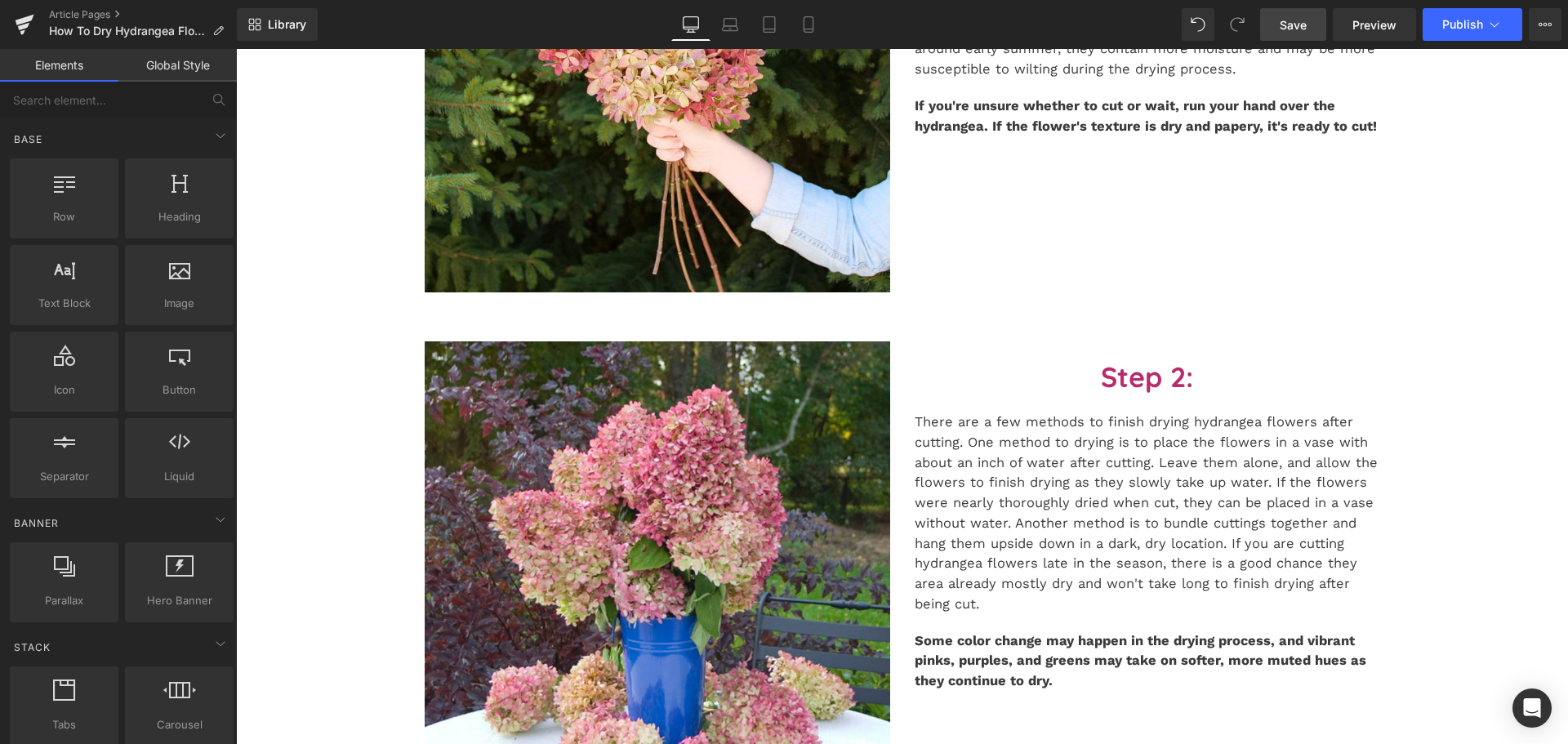
click at [1276, 27] on link "Save" at bounding box center [1293, 25] width 66 height 33
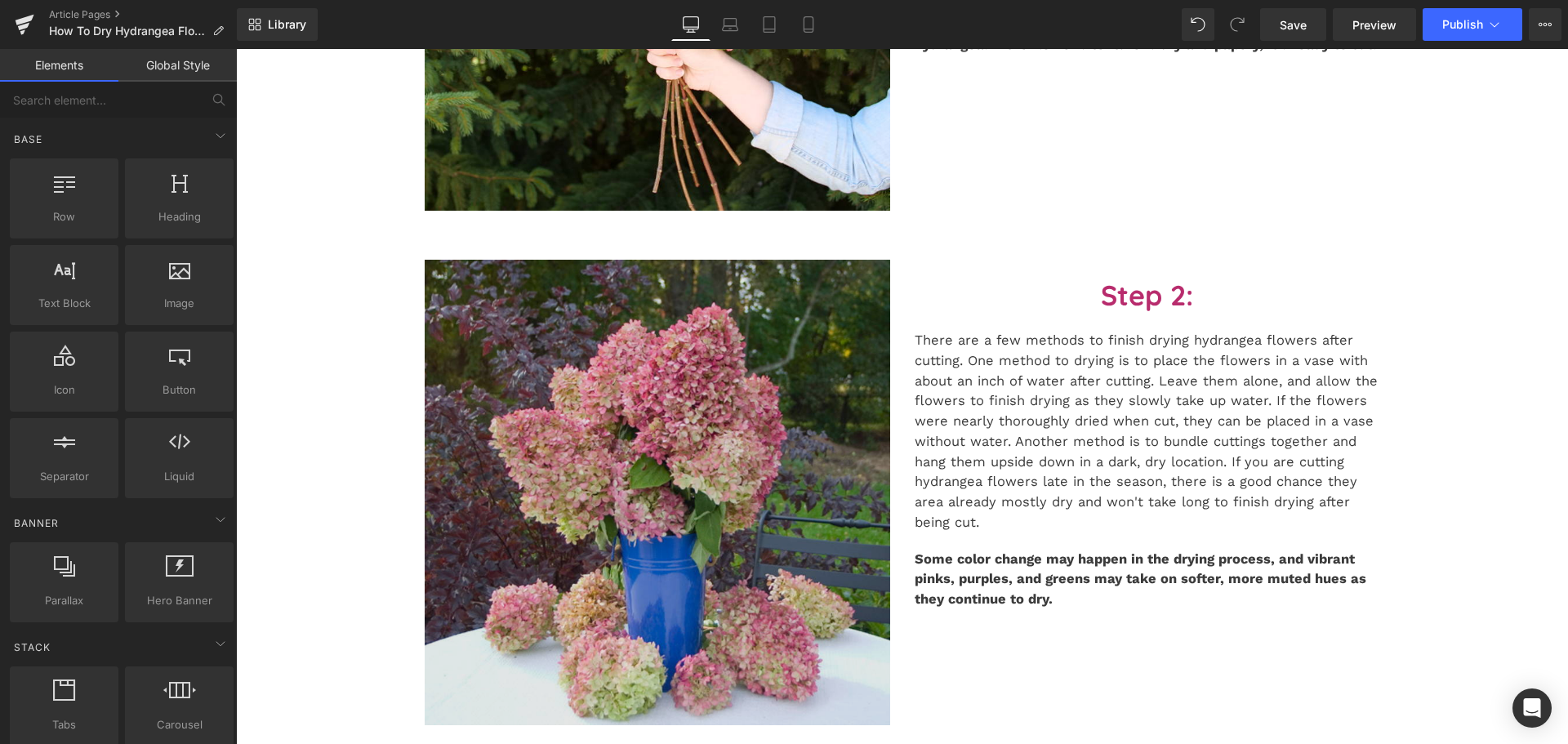
scroll to position [653, 0]
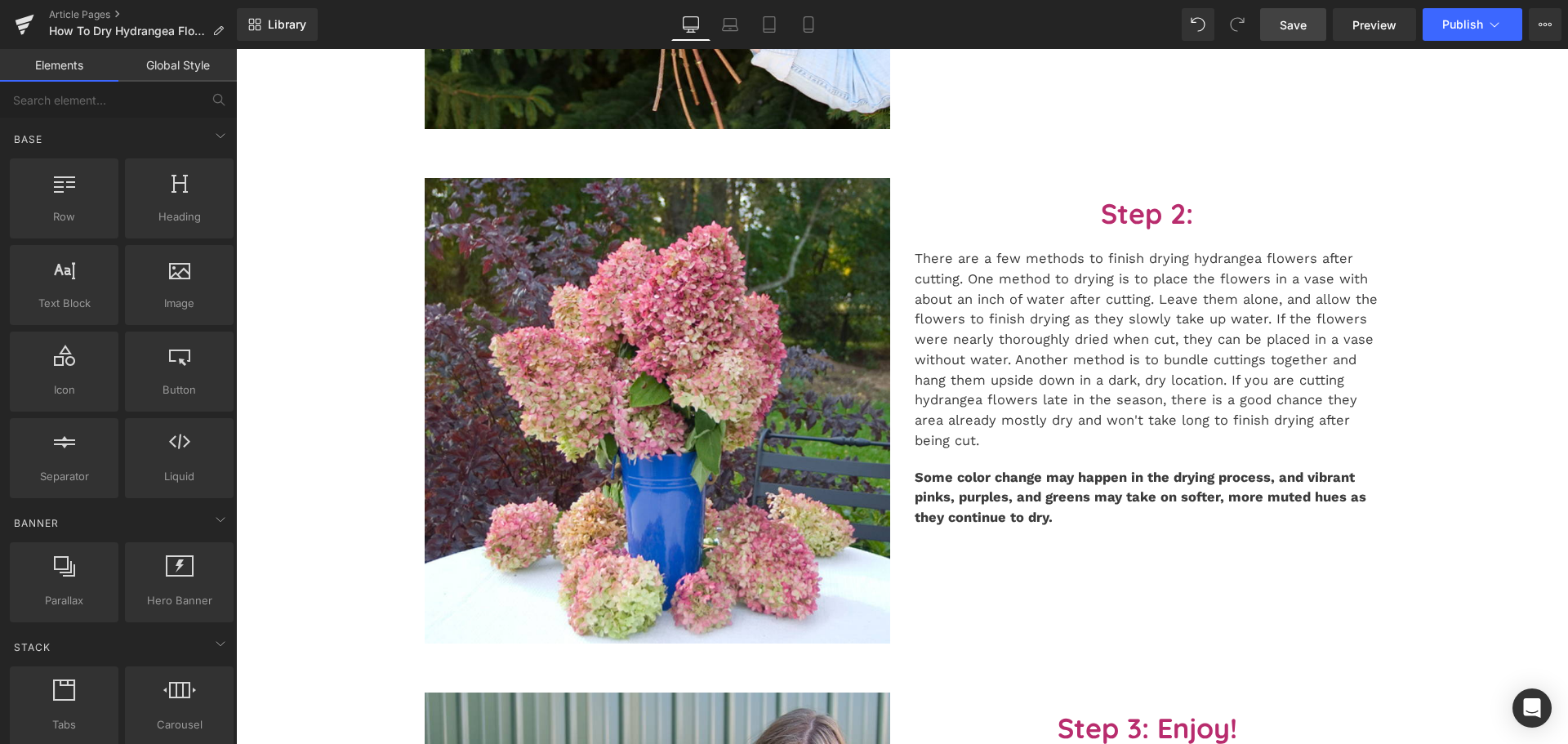
click at [1294, 28] on span "Save" at bounding box center [1292, 25] width 27 height 17
click at [1296, 34] on link "Save" at bounding box center [1293, 25] width 66 height 33
